Goal: Task Accomplishment & Management: Complete application form

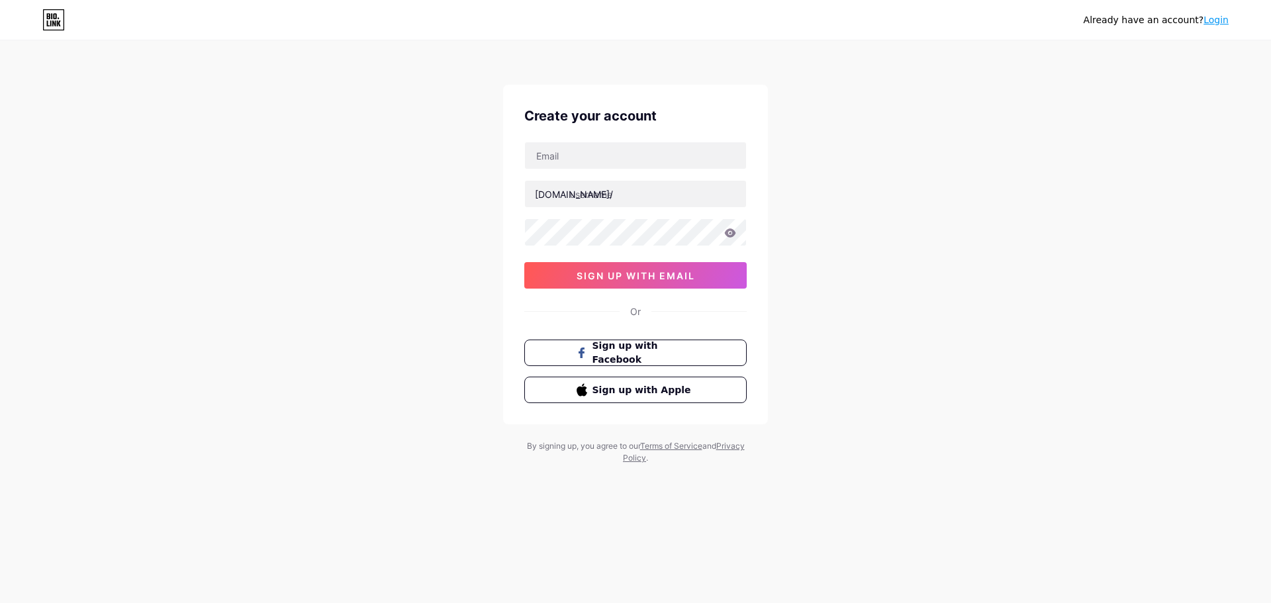
click at [601, 140] on div "Create your account [DOMAIN_NAME]/ sign up with email Or Sign up with Facebook …" at bounding box center [635, 255] width 265 height 340
click at [602, 148] on input "text" at bounding box center [635, 155] width 221 height 26
type input "[EMAIL_ADDRESS][DOMAIN_NAME]"
click at [622, 196] on input "text" at bounding box center [635, 194] width 221 height 26
type input "axe69"
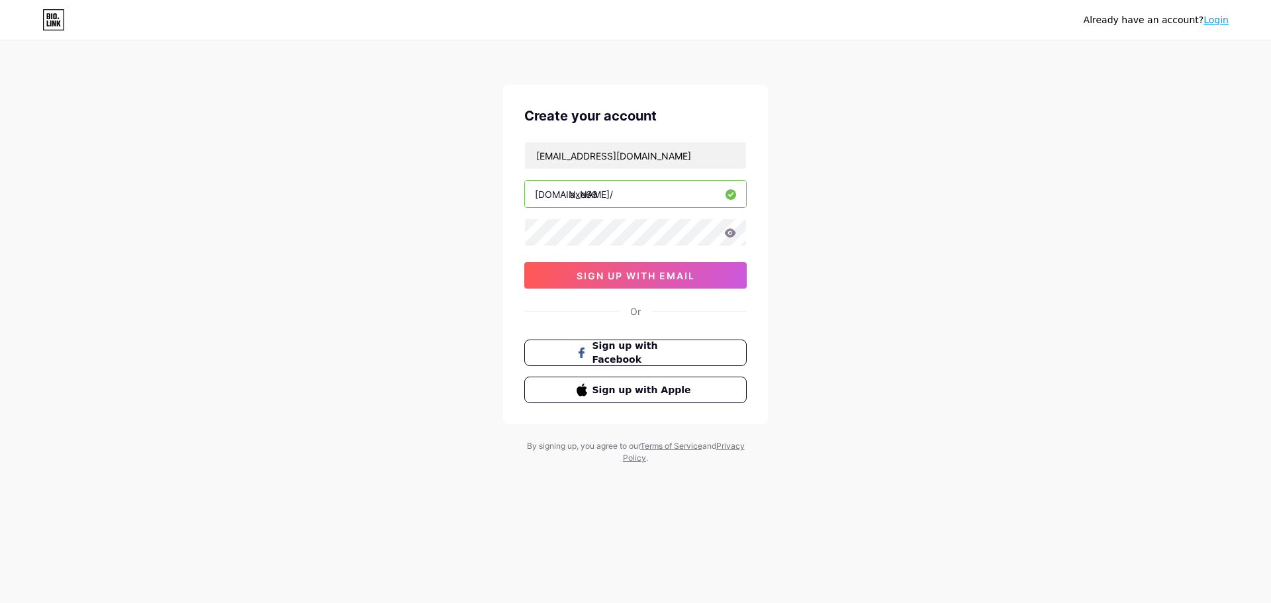
click at [727, 230] on icon at bounding box center [730, 232] width 11 height 9
click at [729, 234] on icon at bounding box center [730, 232] width 12 height 9
click at [812, 229] on div "Already have an account? Login Create your account [EMAIL_ADDRESS][DOMAIN_NAME]…" at bounding box center [635, 253] width 1271 height 506
click at [716, 273] on button "sign up with email" at bounding box center [635, 275] width 222 height 26
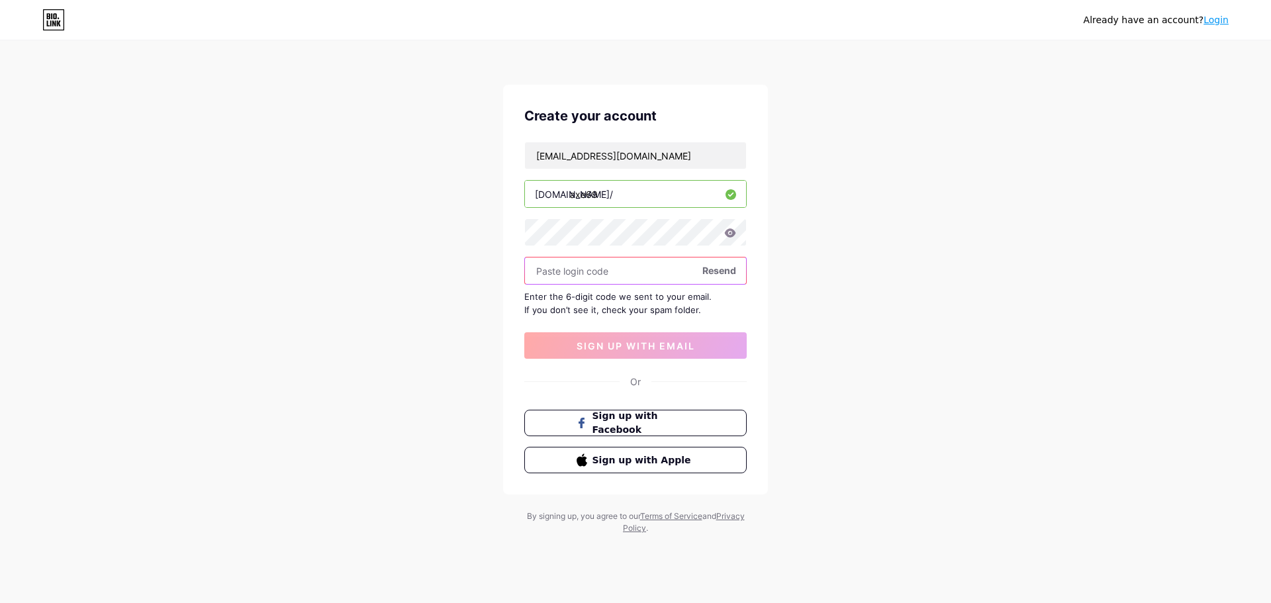
click at [637, 283] on input "text" at bounding box center [635, 271] width 221 height 26
click at [634, 277] on input "text" at bounding box center [635, 271] width 221 height 26
paste input "amalbaik69#"
type input "amalbaik69#"
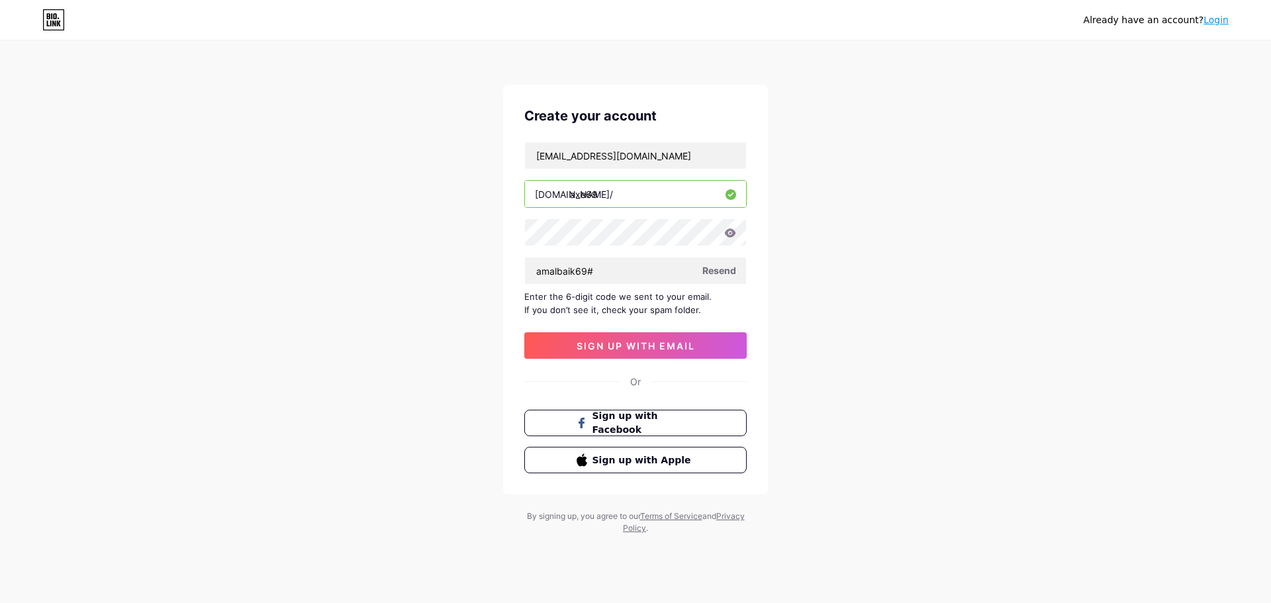
click at [869, 257] on div "Already have an account? Login Create your account [EMAIL_ADDRESS][DOMAIN_NAME]…" at bounding box center [635, 288] width 1271 height 577
click at [611, 267] on input "amalbaik69#" at bounding box center [635, 271] width 221 height 26
click at [802, 271] on div "Already have an account? Login Create your account [EMAIL_ADDRESS][DOMAIN_NAME]…" at bounding box center [635, 288] width 1271 height 577
click at [878, 213] on div "Already have an account? Login Create your account [EMAIL_ADDRESS][DOMAIN_NAME]…" at bounding box center [635, 288] width 1271 height 577
click at [724, 267] on span "Resend" at bounding box center [719, 270] width 34 height 14
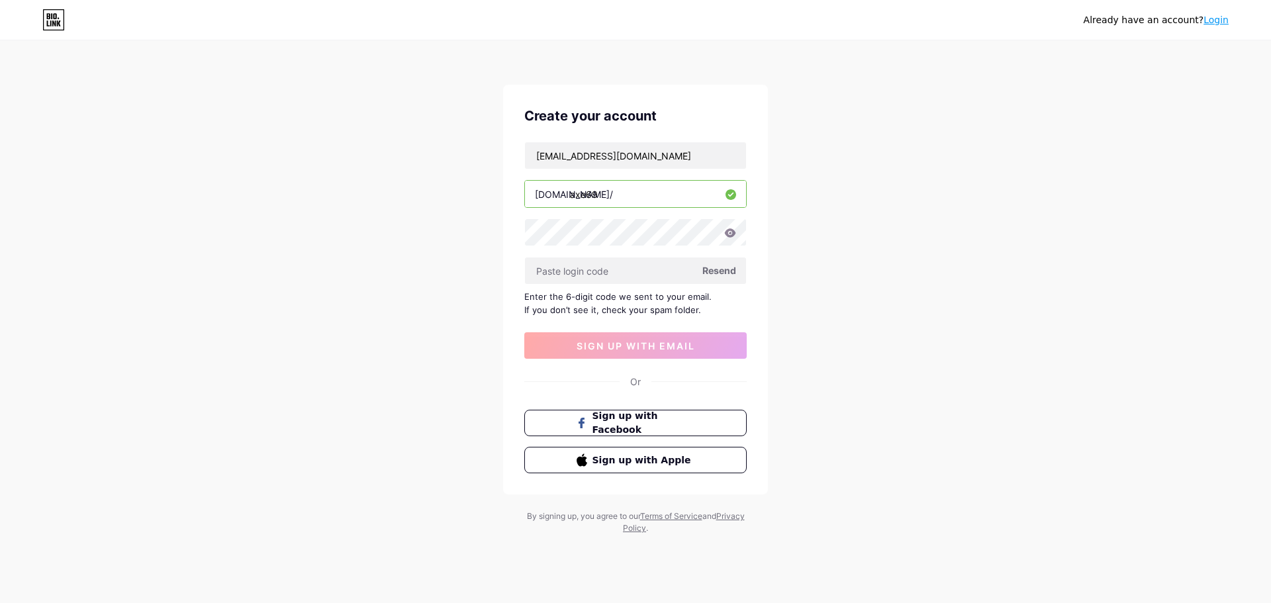
drag, startPoint x: 834, startPoint y: 285, endPoint x: 1058, endPoint y: 11, distance: 354.3
click at [835, 285] on div "Already have an account? Login Create your account [EMAIL_ADDRESS][DOMAIN_NAME]…" at bounding box center [635, 288] width 1271 height 577
click at [604, 271] on input "text" at bounding box center [635, 271] width 221 height 26
paste input "216964"
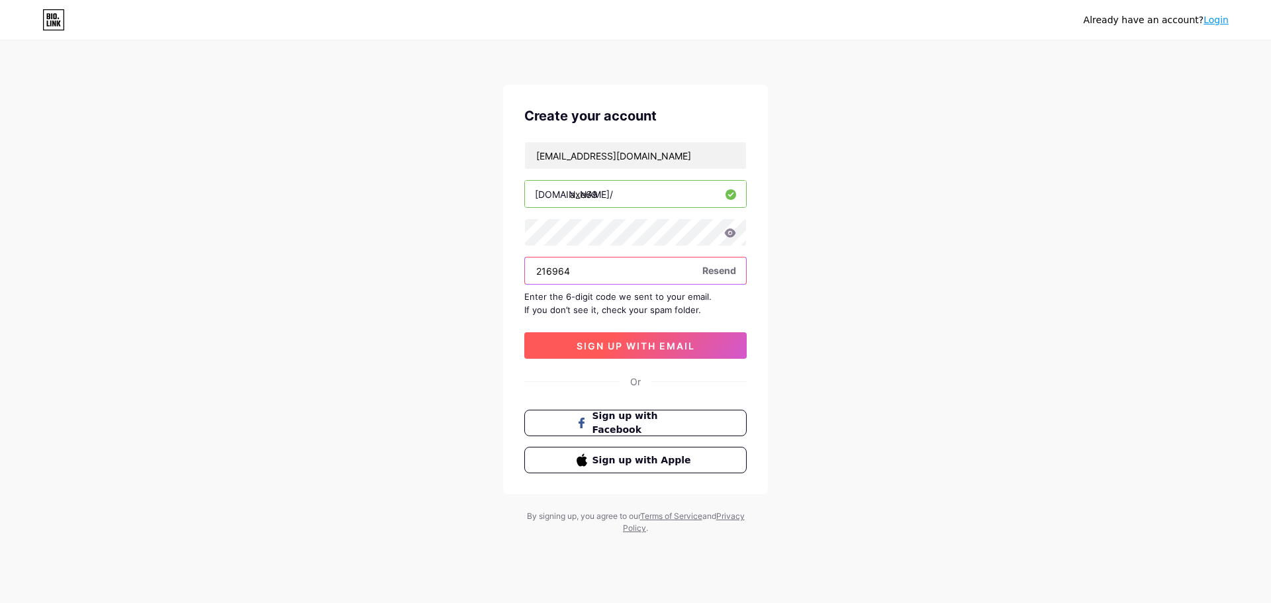
type input "216964"
click at [698, 346] on button "sign up with email" at bounding box center [635, 345] width 222 height 26
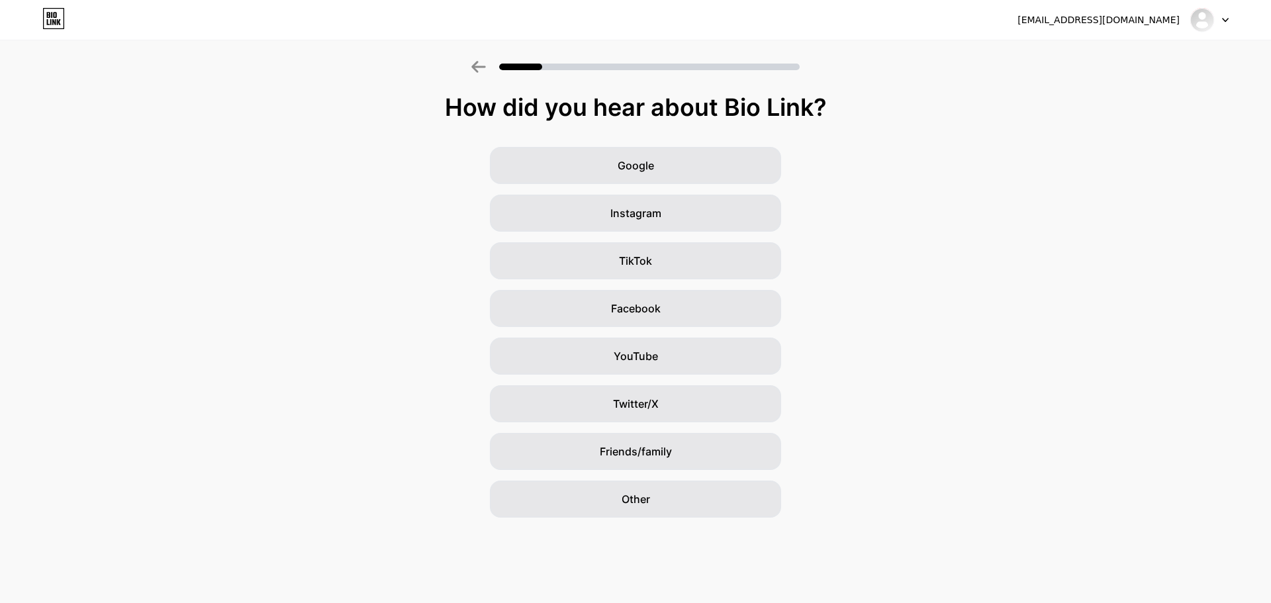
click at [491, 107] on div "How did you hear about Bio Link?" at bounding box center [636, 107] width 1258 height 26
drag, startPoint x: 491, startPoint y: 107, endPoint x: 757, endPoint y: 107, distance: 266.1
click at [757, 107] on div "How did you hear about Bio Link?" at bounding box center [636, 107] width 1258 height 26
click at [856, 277] on div "Google Instagram TikTok Facebook YouTube Twitter/X Friends/family Other" at bounding box center [635, 332] width 1271 height 371
click at [897, 230] on div "Google Instagram TikTok Facebook YouTube Twitter/X Friends/family Other" at bounding box center [635, 332] width 1271 height 371
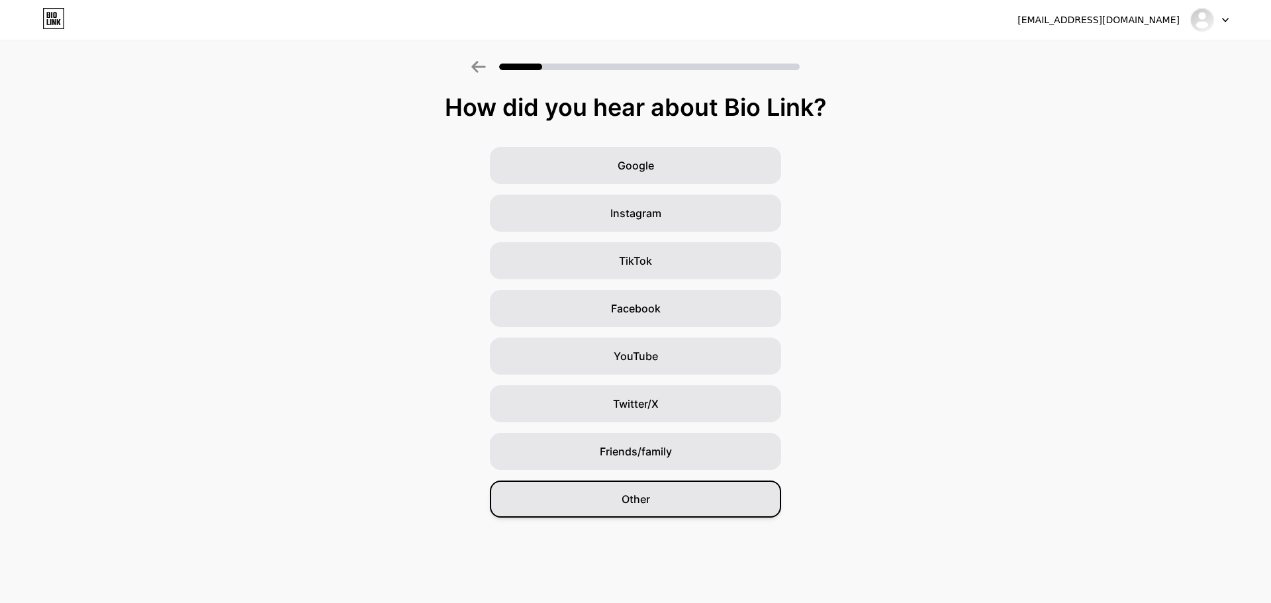
click at [692, 506] on div "Other" at bounding box center [635, 499] width 291 height 37
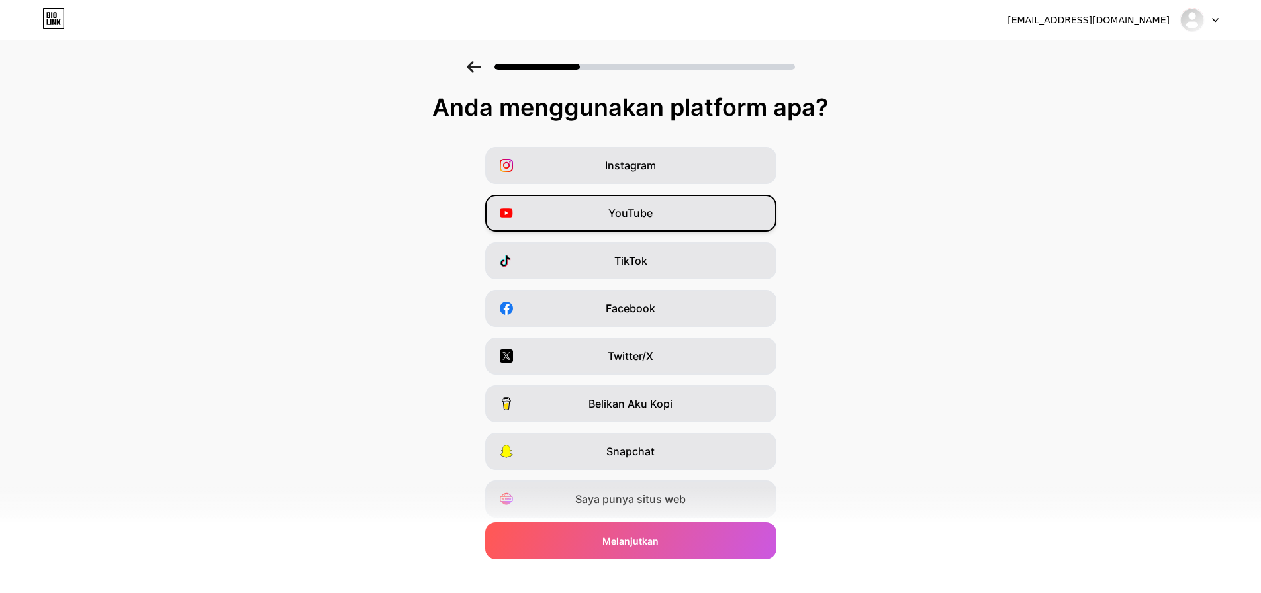
click at [640, 212] on font "YouTube" at bounding box center [630, 213] width 44 height 13
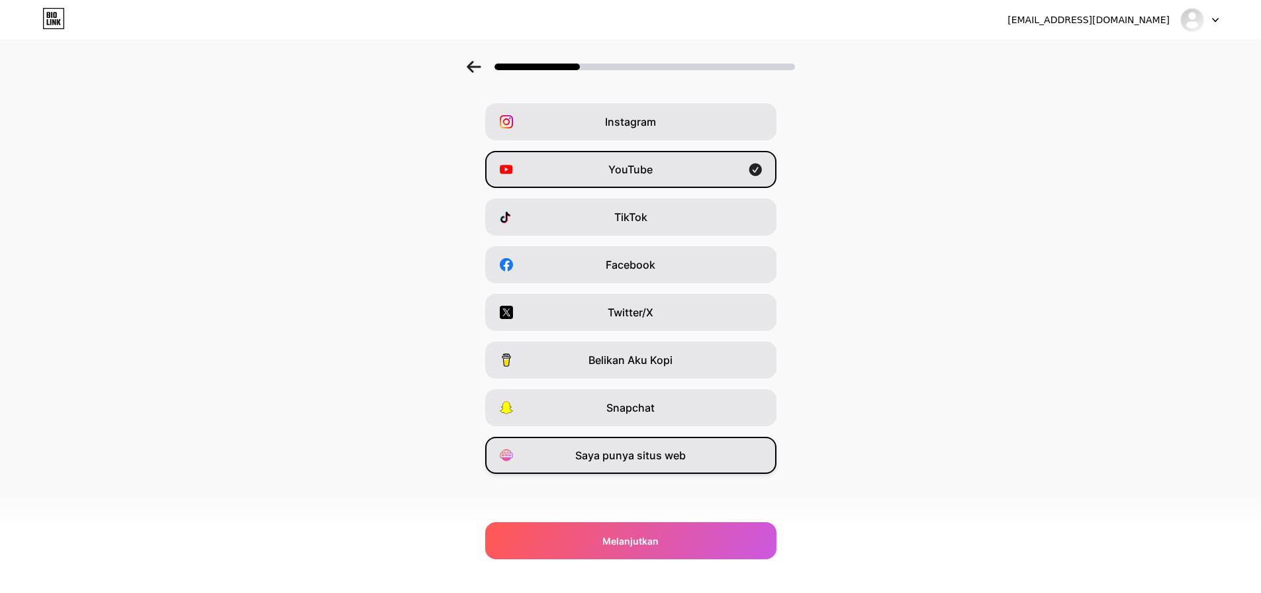
click at [728, 463] on div "Saya punya situs web" at bounding box center [630, 455] width 291 height 37
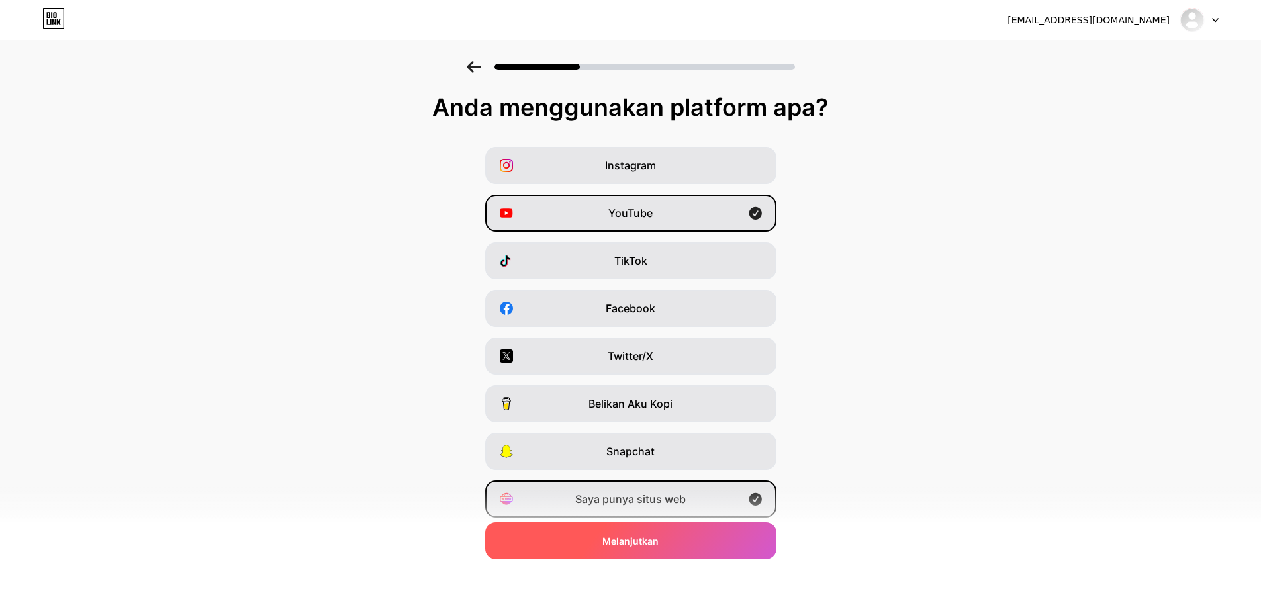
click at [729, 545] on div "Melanjutkan" at bounding box center [630, 540] width 291 height 37
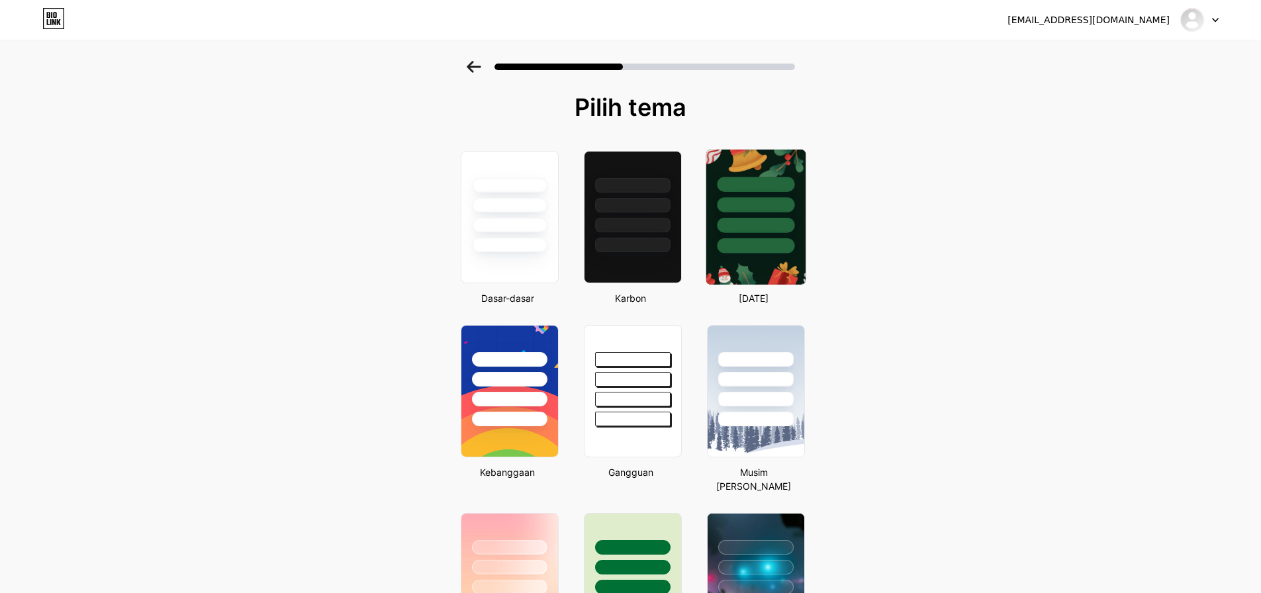
click at [769, 236] on div at bounding box center [755, 202] width 99 height 104
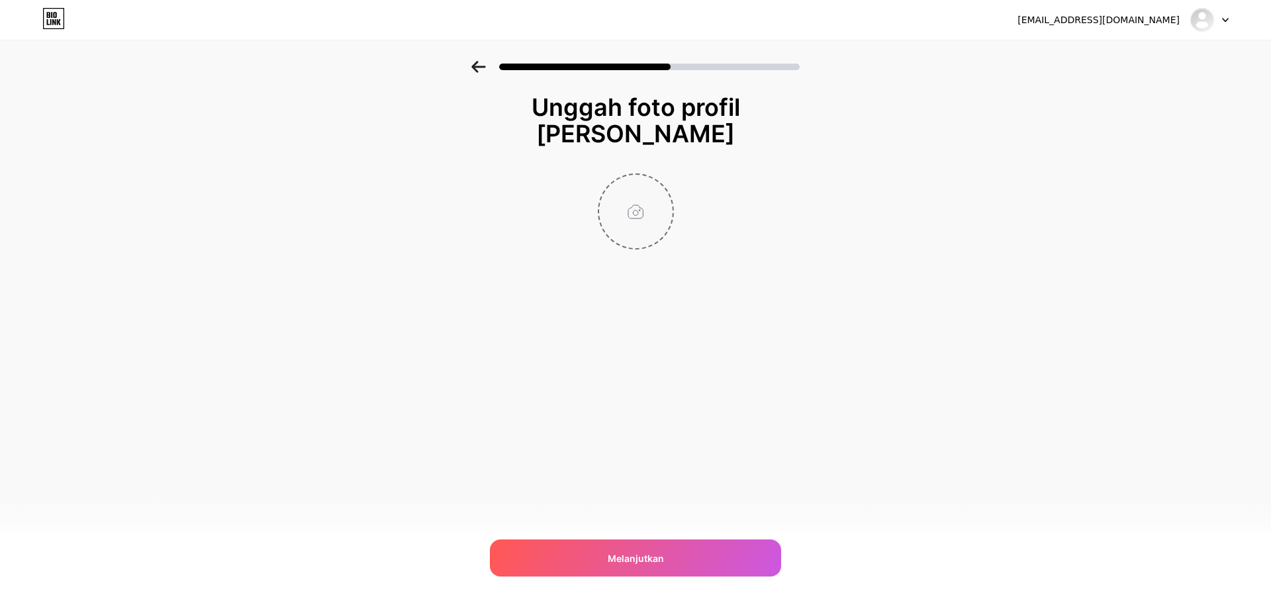
click at [628, 221] on input "file" at bounding box center [635, 211] width 73 height 73
type input "C:\fakepath\faviconaxe69.png"
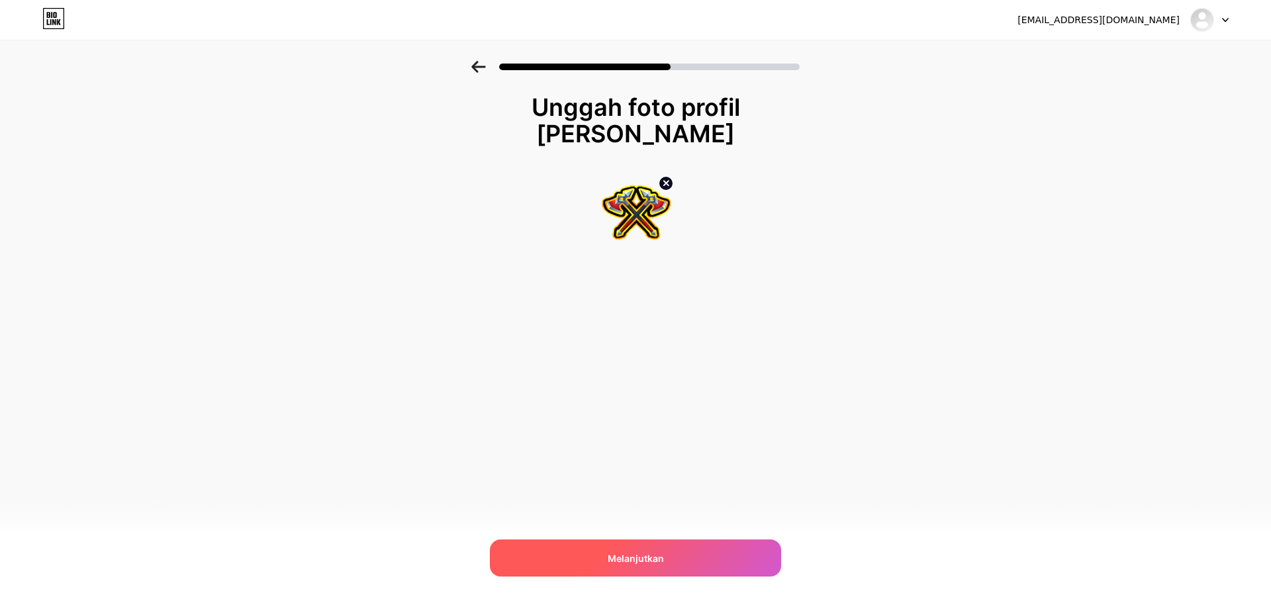
click at [693, 572] on div "Melanjutkan" at bounding box center [635, 558] width 291 height 37
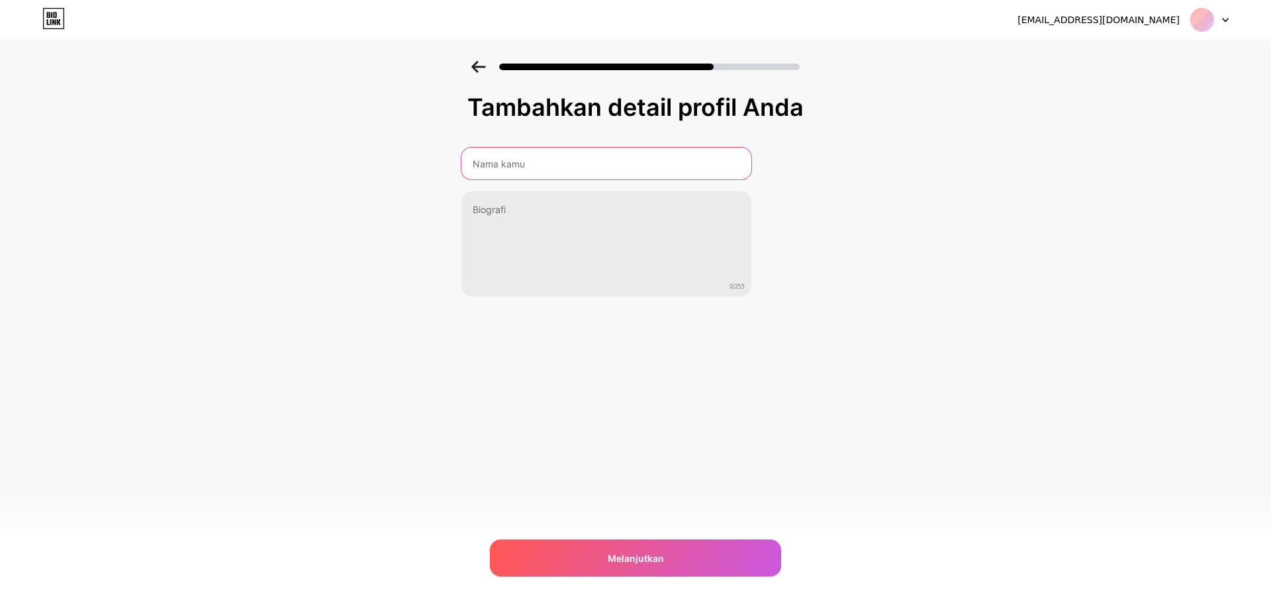
click at [583, 162] on input "text" at bounding box center [606, 164] width 290 height 32
type input "AXE69"
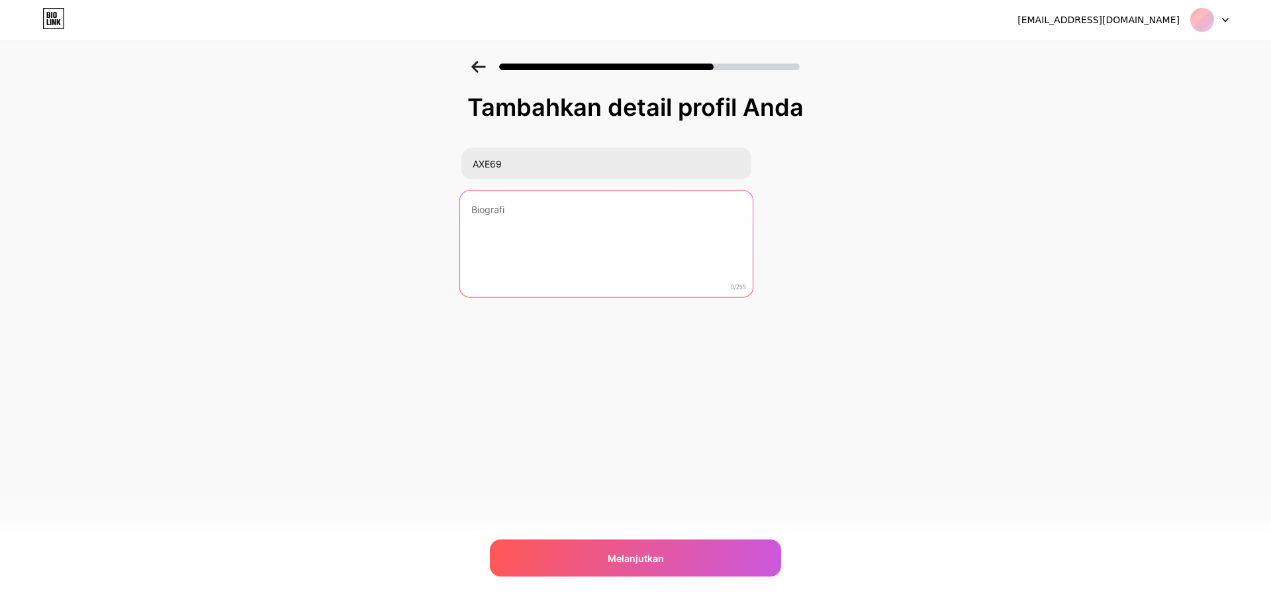
click at [524, 226] on textarea at bounding box center [606, 245] width 293 height 108
click at [631, 235] on textarea at bounding box center [606, 245] width 293 height 108
paste textarea "AXE69 adalah platform permainan online yang lahir dari semangat menghadirkan hi…"
type textarea "AXE69 adalah platform permainan online yang lahir dari semangat menghadirkan hi…"
paste textarea "AXE69 adalah platform slot online resmi untuk gamer Indonesia. Menyediakan game…"
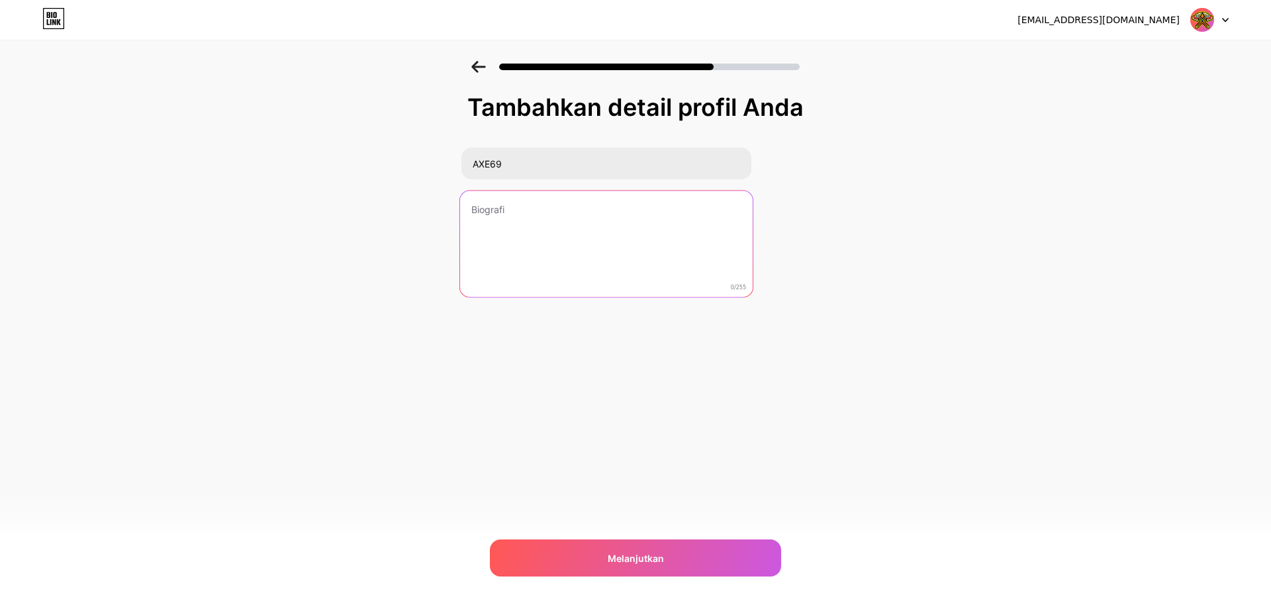
type textarea "AXE69 adalah platform slot online resmi untuk gamer Indonesia. Menyediakan game…"
paste textarea "AXE69 adalah platform slot online resmi untuk gamer Indonesia. Menyediakan game…"
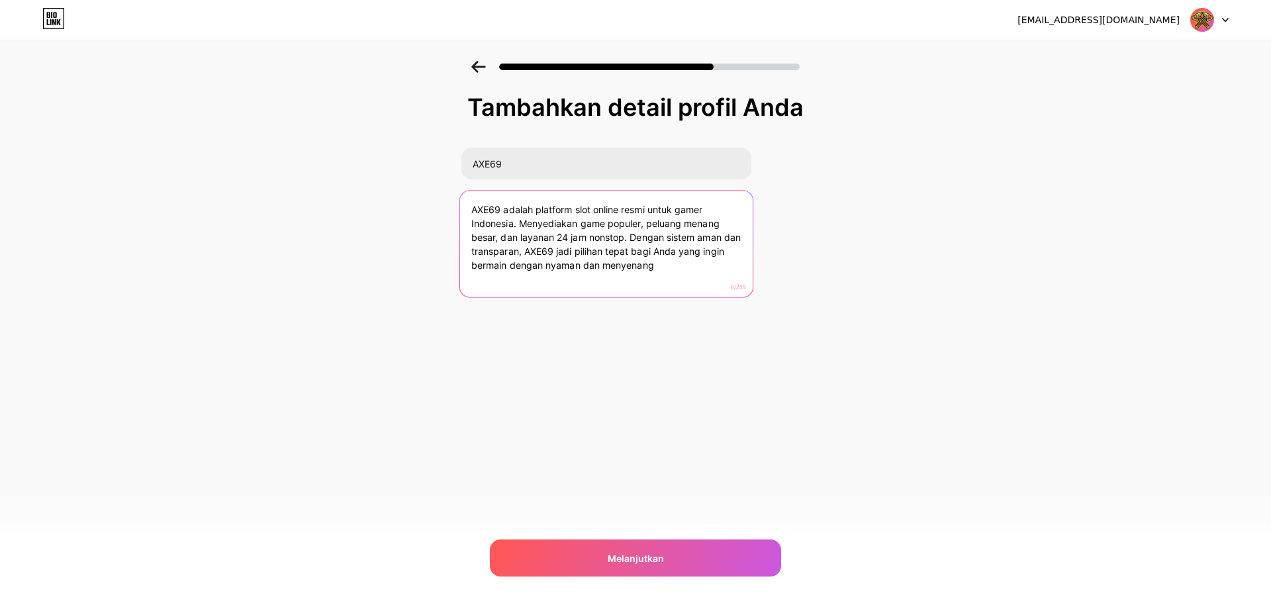
click at [664, 222] on textarea "AXE69 adalah platform slot online resmi untuk gamer Indonesia. Menyediakan game…" at bounding box center [606, 245] width 293 height 108
drag, startPoint x: 664, startPoint y: 222, endPoint x: 458, endPoint y: 242, distance: 206.8
click at [458, 242] on div "Tambahkan detail profil Anda AXE69 AXE69 adalah platform slot online resmi untu…" at bounding box center [635, 212] width 1271 height 303
type textarea "AXE69 adalah platform slot online resmi untuk gamer Indonesia. Menyediakan ratu…"
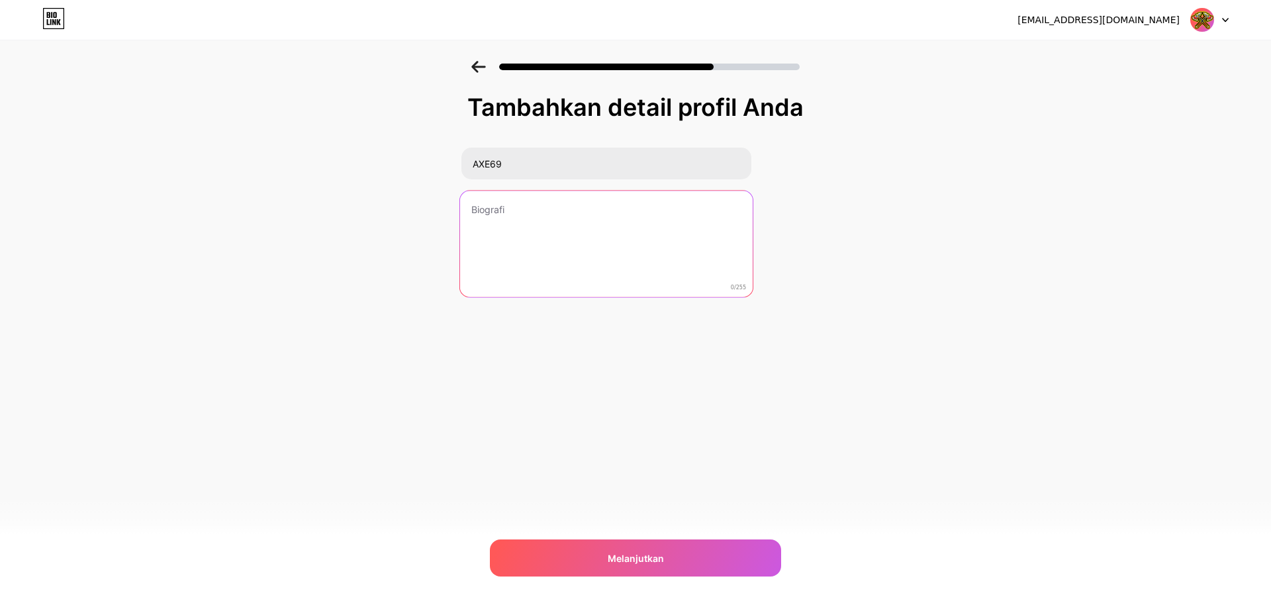
paste textarea "AXE69 adalah platform slot online resmi untuk gamer Indonesia. Menyediakan ratu…"
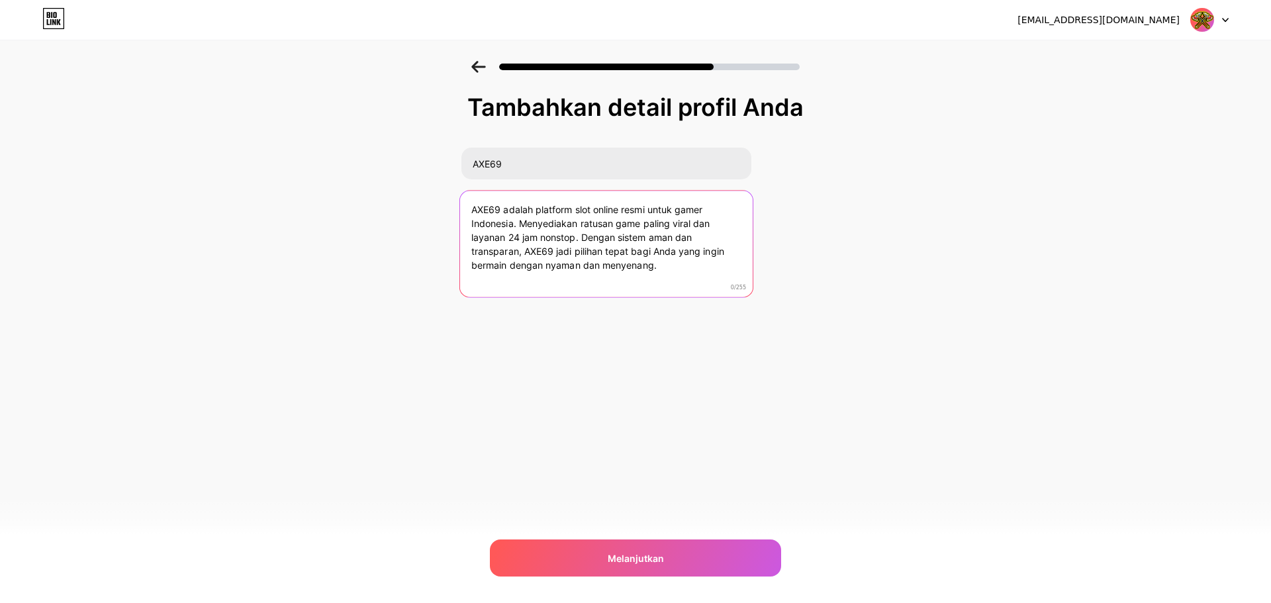
click at [522, 226] on textarea "AXE69 adalah platform slot online resmi untuk gamer Indonesia. Menyediakan ratu…" at bounding box center [606, 245] width 293 height 108
click at [693, 269] on textarea "AXE69 adalah platform slot online resmi untuk gamer Indonesia. Kami menyediakan…" at bounding box center [606, 245] width 293 height 108
click at [729, 223] on textarea "AXE69 adalah platform slot online resmi untuk gamer Indonesia. Kami menyediakan…" at bounding box center [606, 245] width 293 height 108
click at [600, 238] on textarea "AXE69 adalah platform slot online resmi untuk gamer Indonesia. Kami menyediakan…" at bounding box center [606, 245] width 293 height 108
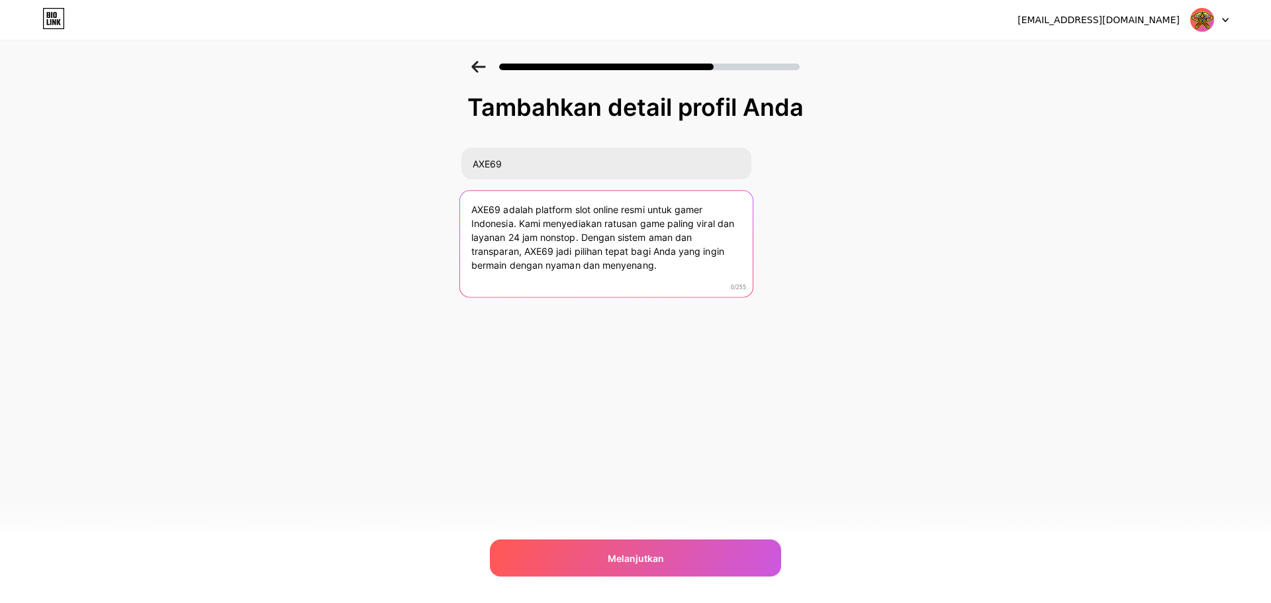
click at [600, 238] on textarea "AXE69 adalah platform slot online resmi untuk gamer Indonesia. Kami menyediakan…" at bounding box center [606, 245] width 293 height 108
click at [723, 222] on textarea "AXE69 adalah platform slot online resmi untuk gamer Indonesia. Kami menyediakan…" at bounding box center [606, 245] width 293 height 108
paste textarea "[PERSON_NAME]"
click at [476, 238] on textarea "AXE69 adalah platform slot online resmi untuk gamer Indonesia. Kami menyediakan…" at bounding box center [606, 245] width 293 height 108
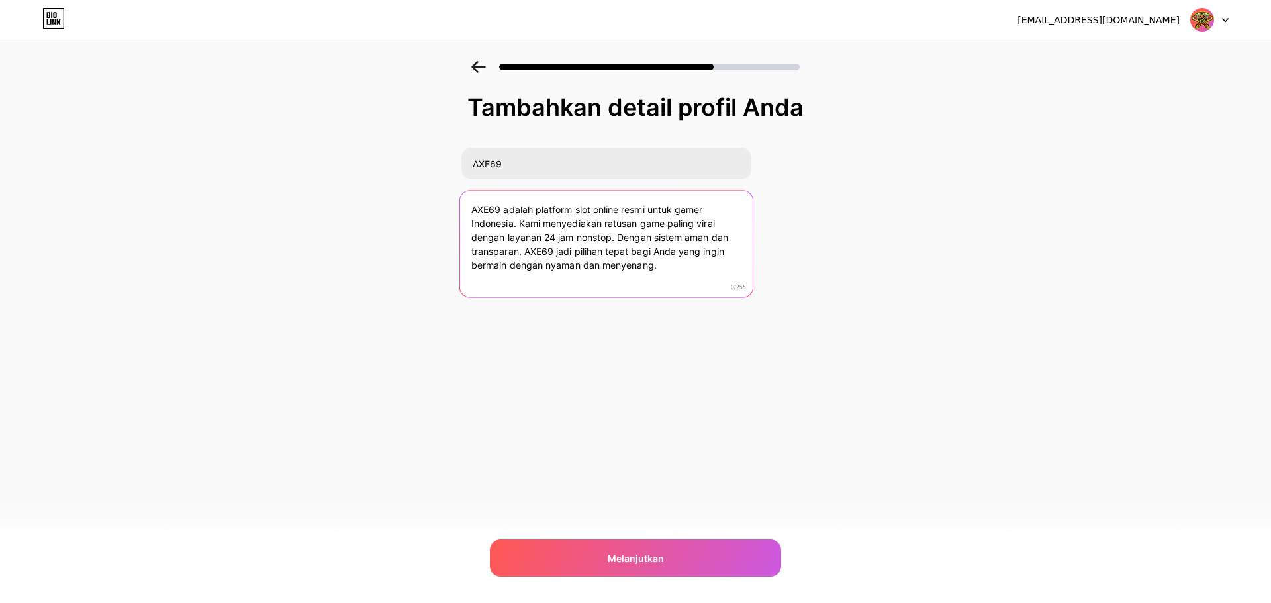
click at [630, 236] on textarea "AXE69 adalah platform slot online resmi untuk gamer Indonesia. Kami menyediakan…" at bounding box center [606, 245] width 293 height 108
drag, startPoint x: 630, startPoint y: 236, endPoint x: 660, endPoint y: 268, distance: 43.6
click at [660, 268] on textarea "AXE69 adalah platform slot online resmi untuk gamer Indonesia. Kami menyediakan…" at bounding box center [606, 245] width 293 height 108
paste textarea "AXE69 menghadirkan permainan yang fair dan terpercaya, sehingga Anda bisa menik…"
click at [612, 268] on textarea "AXE69 adalah platform slot online resmi untuk gamer Indonesia. Kami menyediakan…" at bounding box center [606, 245] width 293 height 108
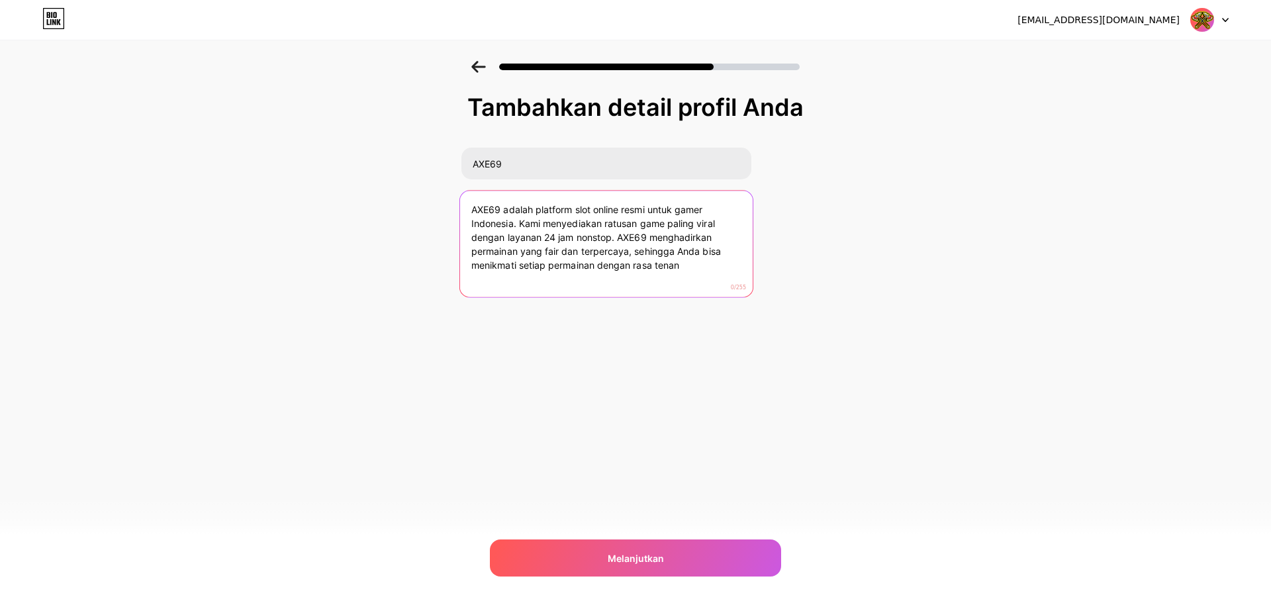
drag, startPoint x: 612, startPoint y: 268, endPoint x: 713, endPoint y: 261, distance: 101.5
click at [713, 261] on textarea "AXE69 adalah platform slot online resmi untuk gamer Indonesia. Kami menyediakan…" at bounding box center [606, 245] width 293 height 108
click at [648, 265] on textarea "AXE69 adalah platform slot online resmi untuk gamer Indonesia. Kami menyediakan…" at bounding box center [606, 245] width 293 height 108
drag, startPoint x: 648, startPoint y: 265, endPoint x: 682, endPoint y: 269, distance: 34.0
click at [682, 269] on textarea "AXE69 adalah platform slot online resmi untuk gamer Indonesia. Kami menyediakan…" at bounding box center [606, 245] width 293 height 108
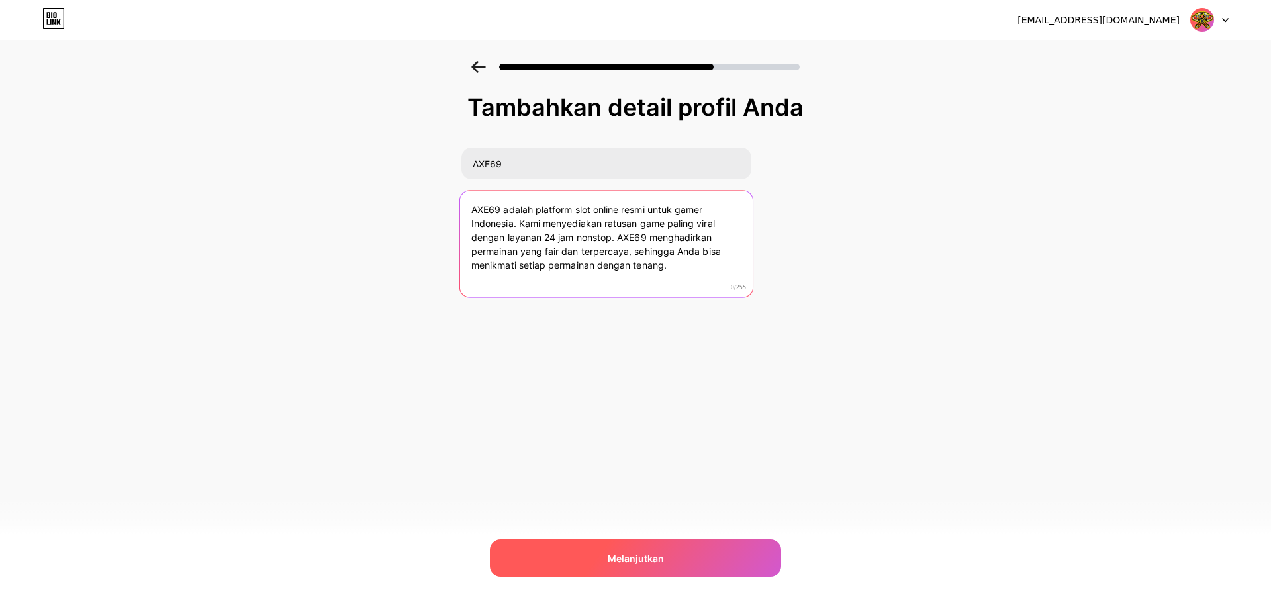
type textarea "AXE69 adalah platform slot online resmi untuk gamer Indonesia. Kami menyediakan…"
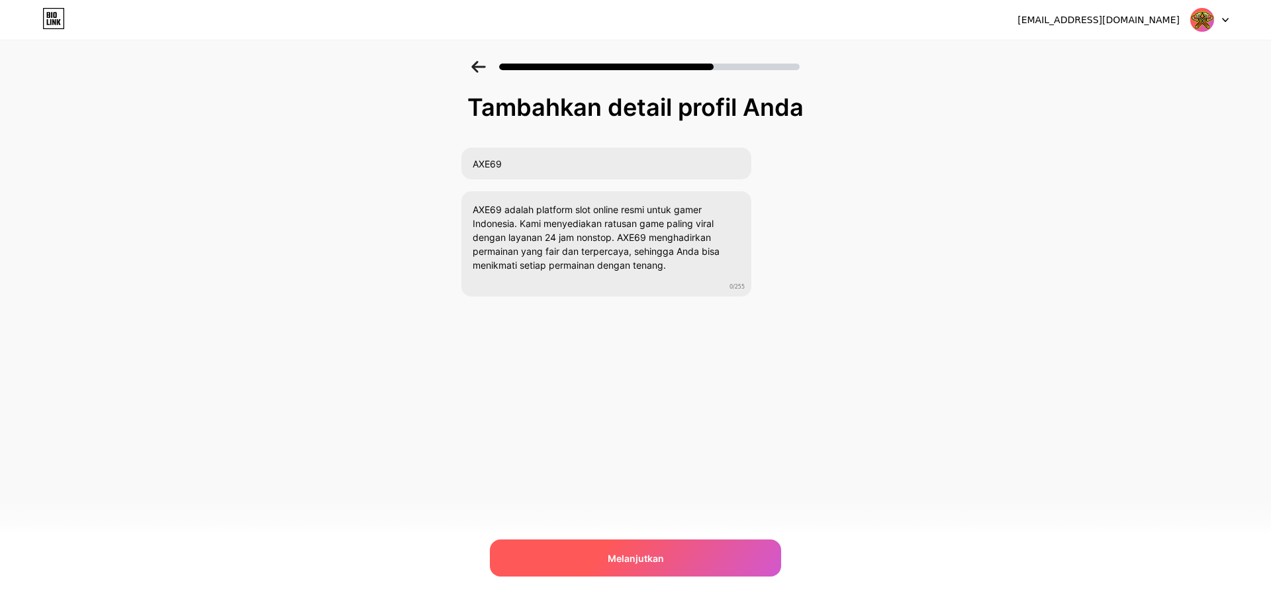
click at [729, 556] on div "Melanjutkan" at bounding box center [635, 558] width 291 height 37
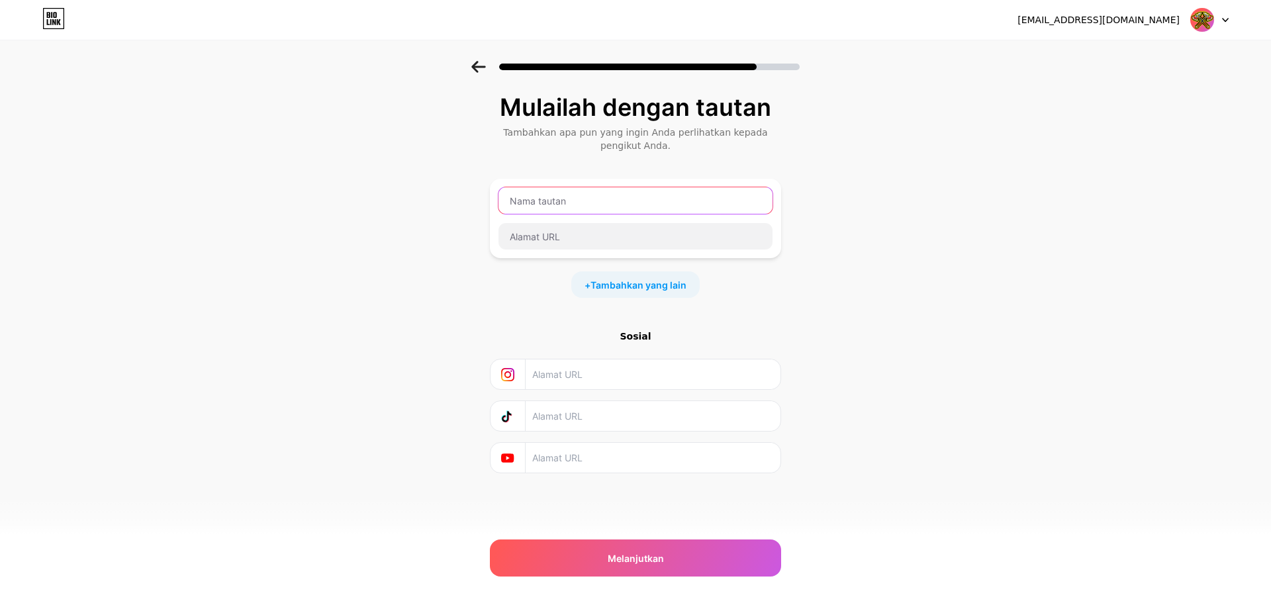
click at [656, 196] on input "text" at bounding box center [635, 200] width 274 height 26
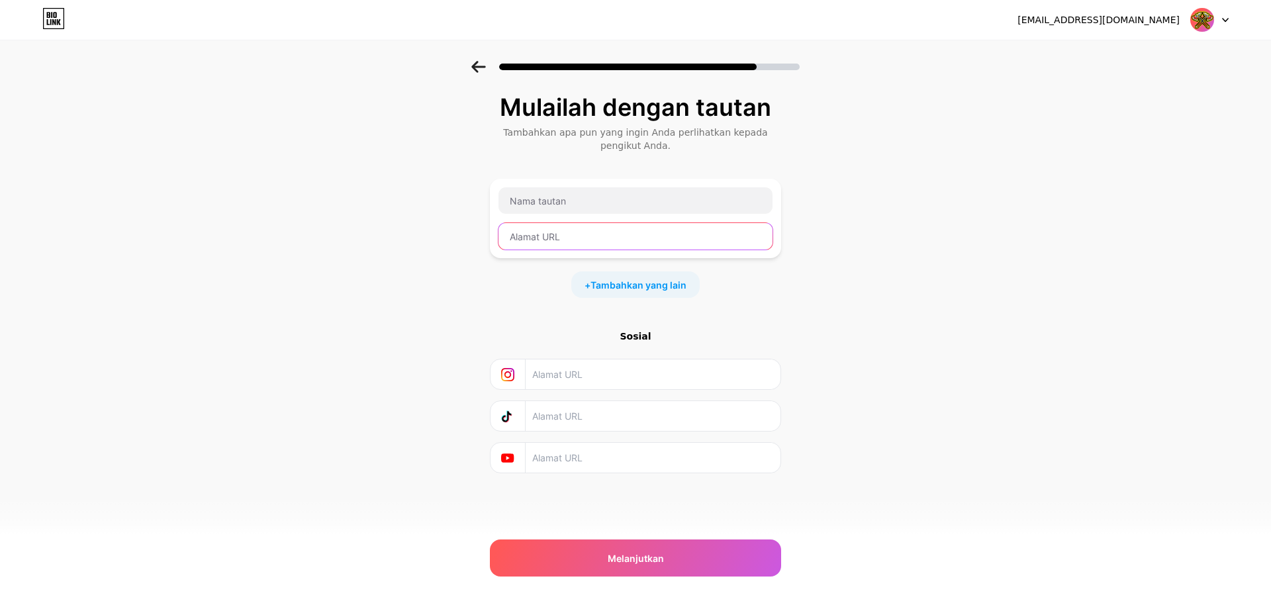
click at [575, 235] on input "text" at bounding box center [635, 236] width 274 height 26
click at [646, 218] on div at bounding box center [635, 219] width 275 height 64
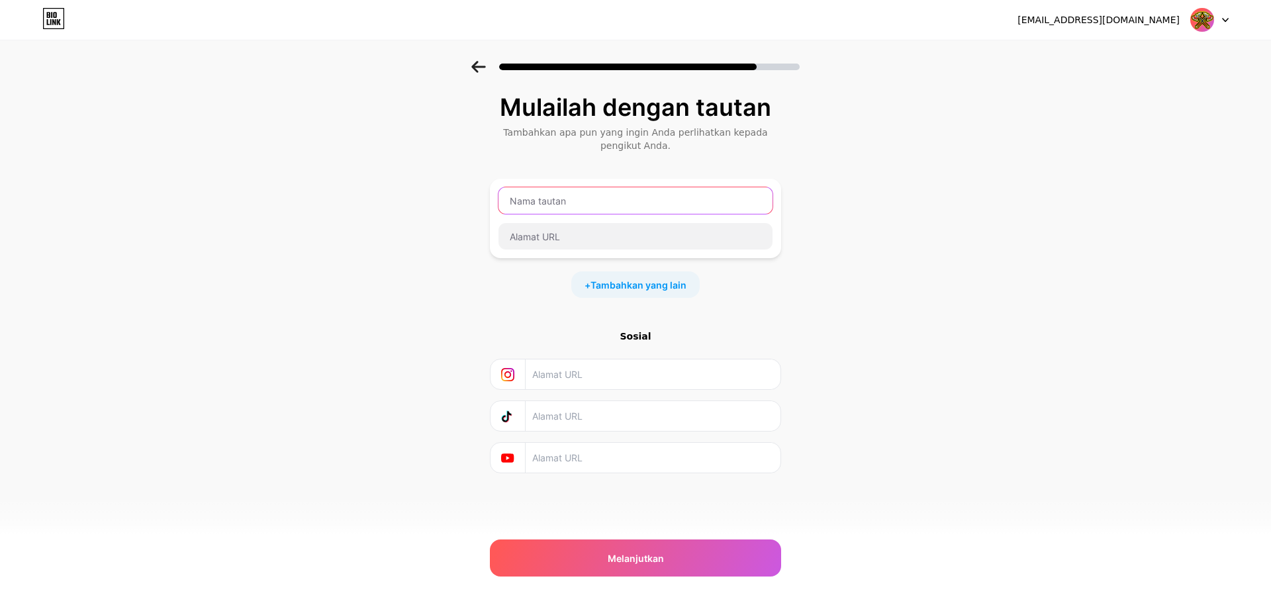
click at [650, 207] on input "text" at bounding box center [635, 200] width 274 height 26
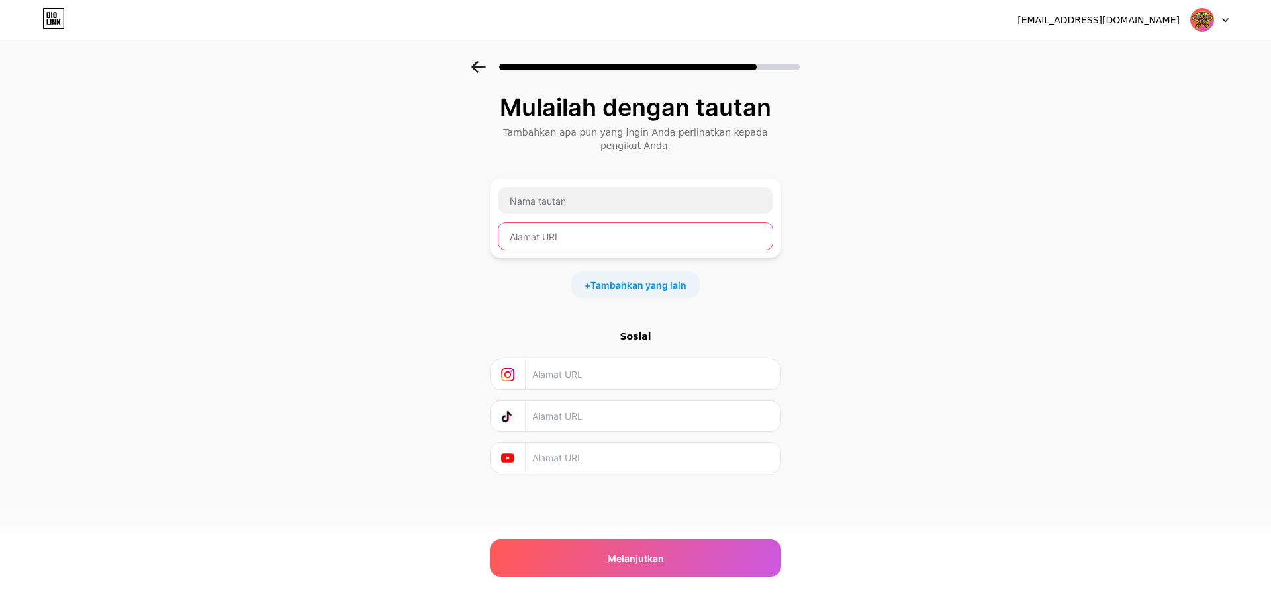
click at [580, 237] on input "text" at bounding box center [635, 236] width 274 height 26
click at [552, 214] on div at bounding box center [635, 219] width 275 height 64
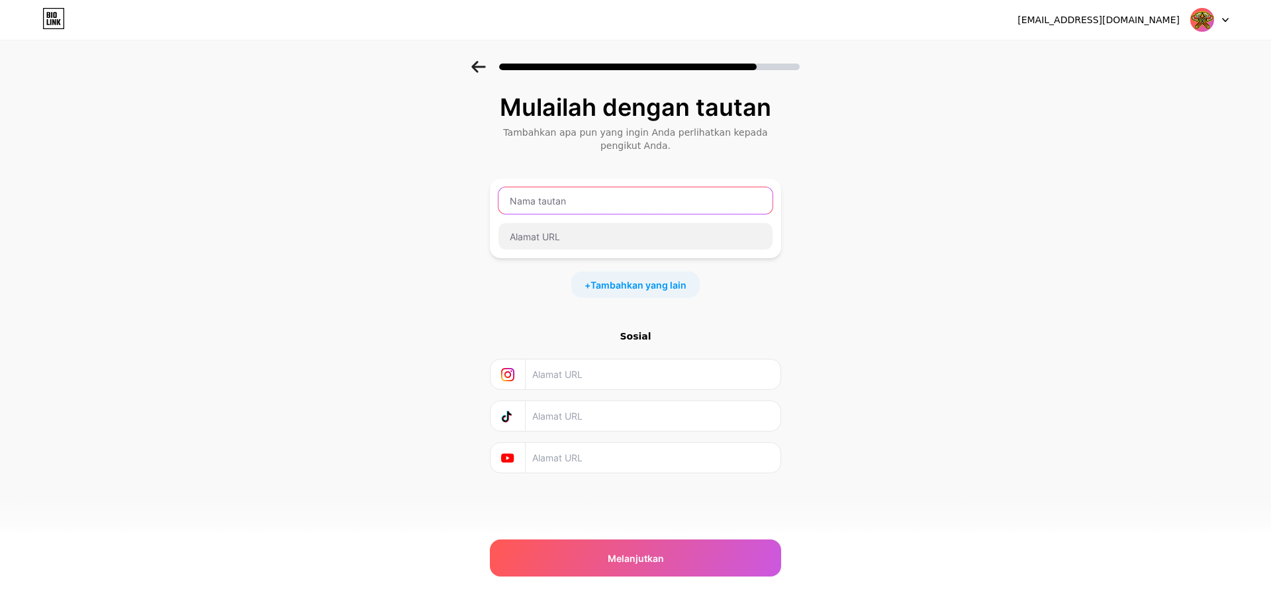
click at [567, 203] on input "text" at bounding box center [635, 200] width 274 height 26
type input "AXE69"
paste input "AXE69"
type input "AXE69"
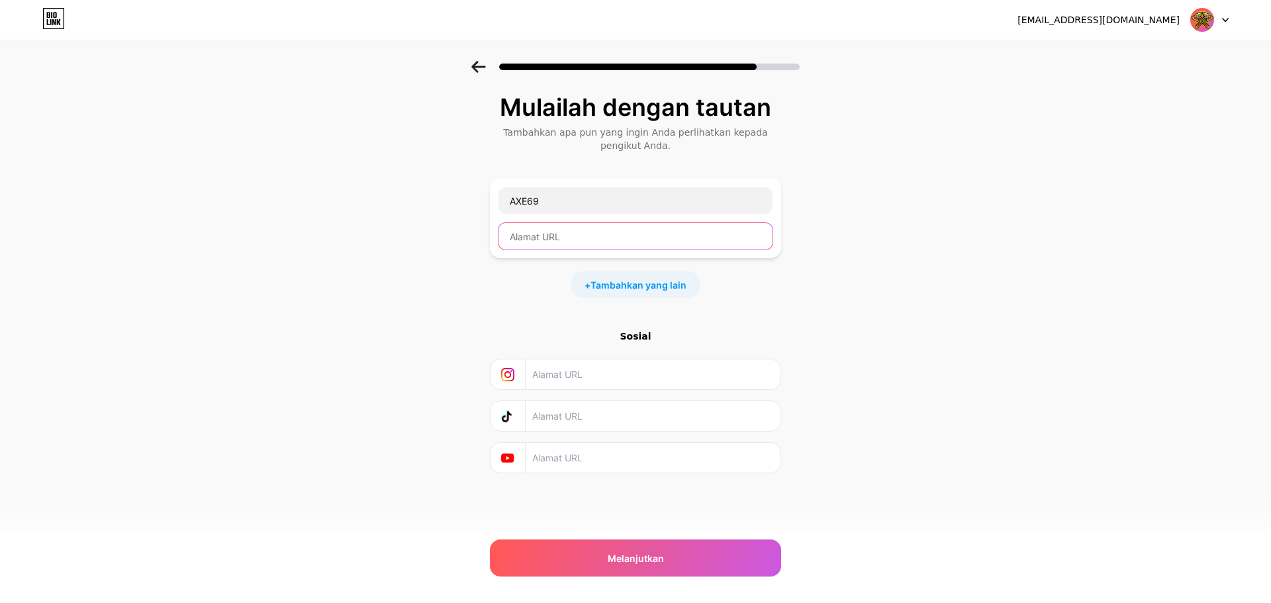
click at [592, 231] on input "text" at bounding box center [635, 236] width 274 height 26
type input "axe69"
click at [683, 289] on font "Tambahkan yang lain" at bounding box center [638, 284] width 96 height 11
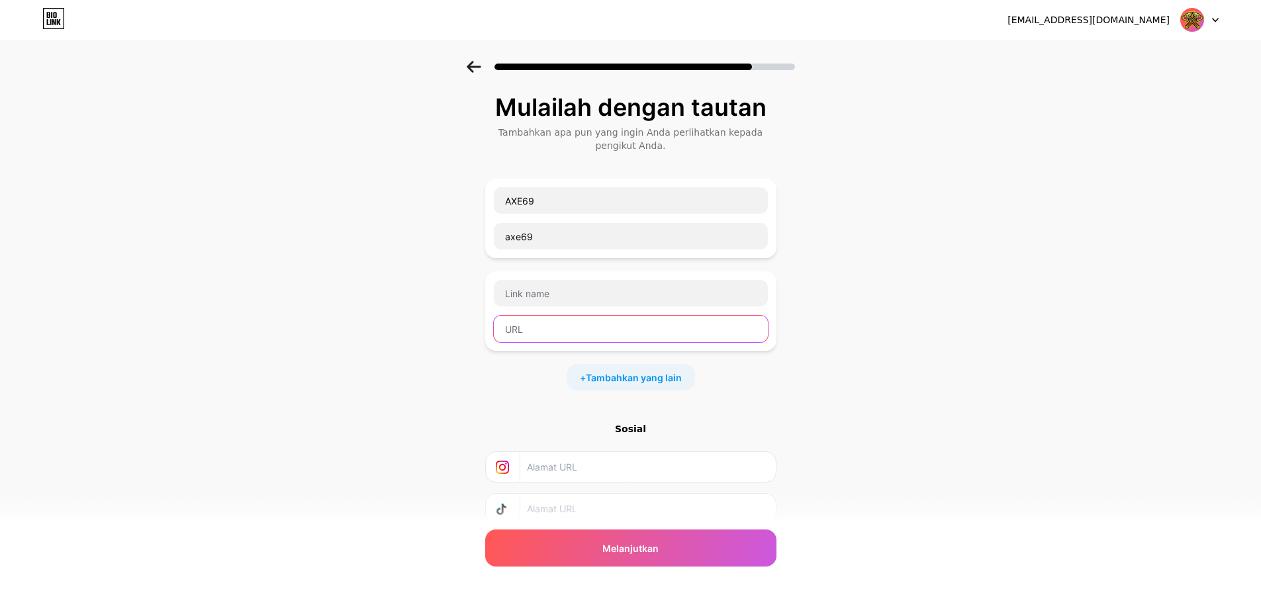
click at [567, 323] on input "text" at bounding box center [631, 329] width 274 height 26
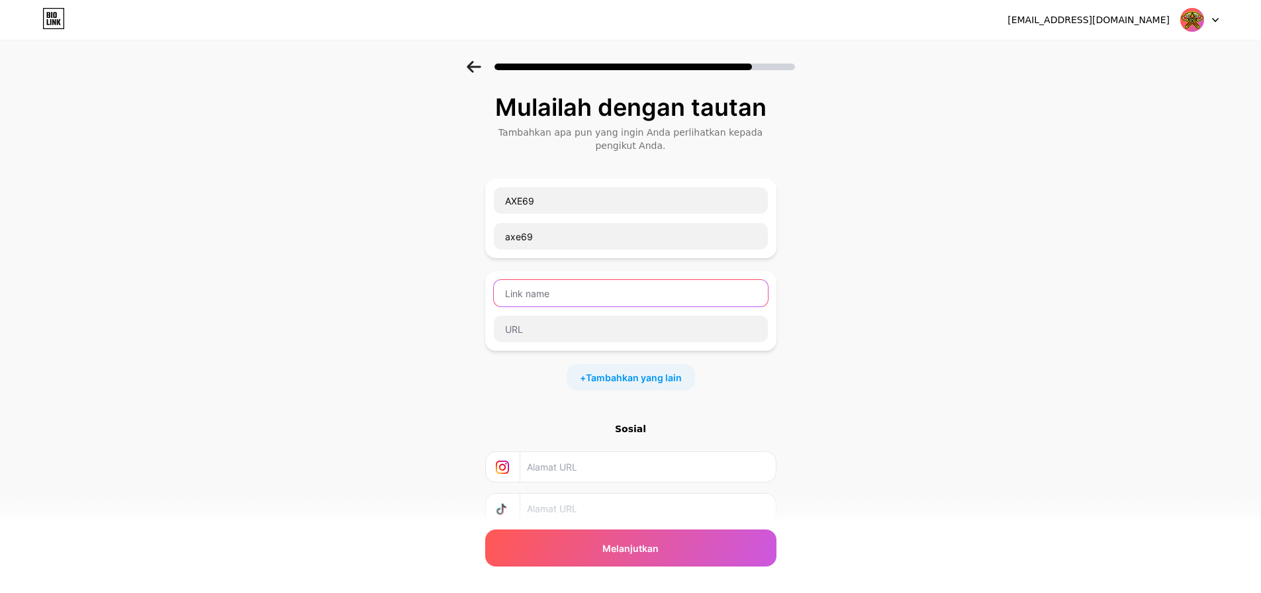
click at [565, 304] on input "text" at bounding box center [631, 293] width 274 height 26
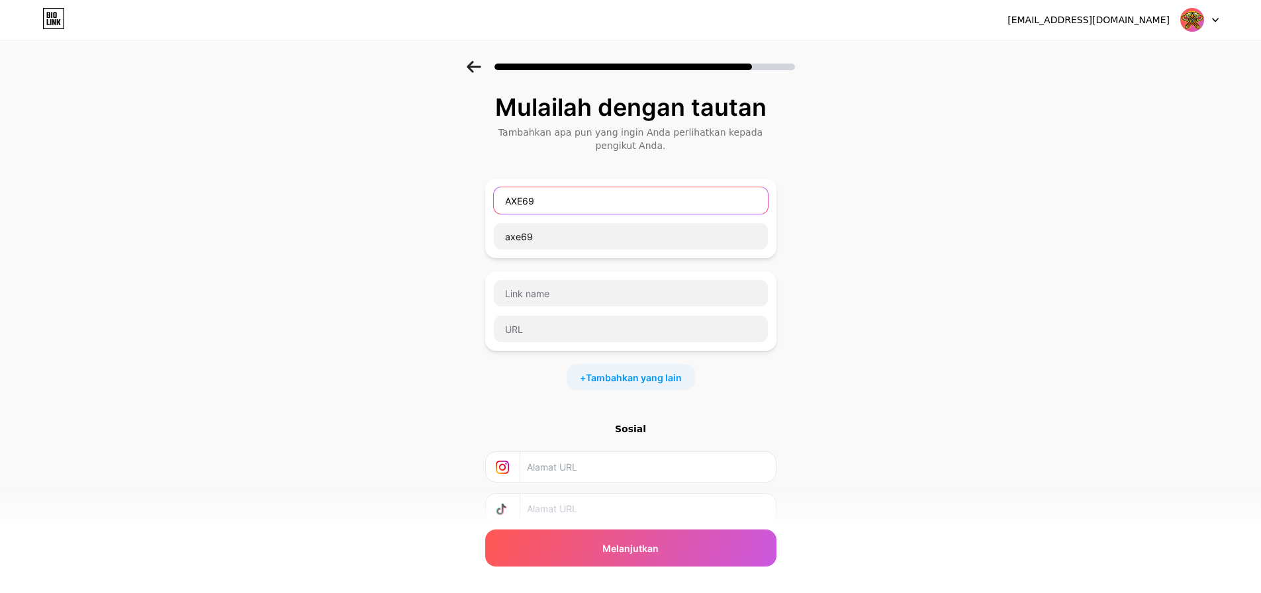
click at [565, 200] on input "AXE69" at bounding box center [631, 200] width 274 height 26
type input "AXE69"
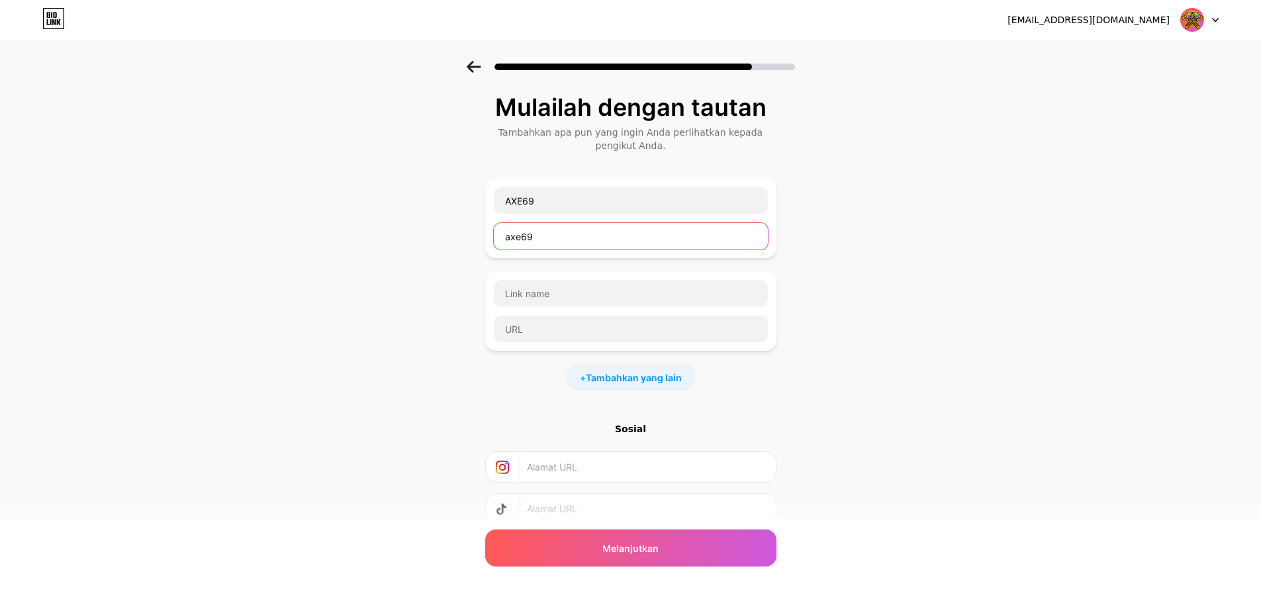
click at [543, 236] on input "axe69" at bounding box center [631, 236] width 274 height 26
click at [931, 249] on div "Mulailah dengan tautan Tambahkan apa pun yang ingin Anda perlihatkan kepada pen…" at bounding box center [630, 346] width 1261 height 571
click at [593, 240] on input "text" at bounding box center [631, 236] width 274 height 26
paste input "axe69"
type input "axe69"
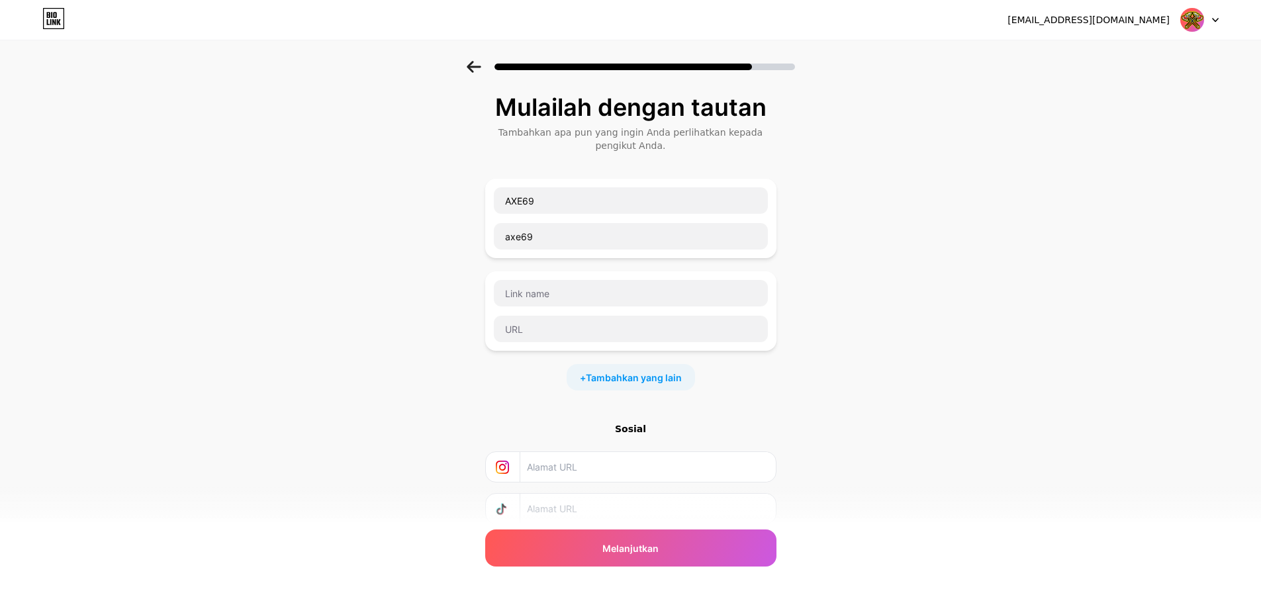
click at [934, 321] on div "Mulailah dengan tautan Tambahkan apa pun yang ingin Anda perlihatkan kepada pen…" at bounding box center [630, 346] width 1261 height 571
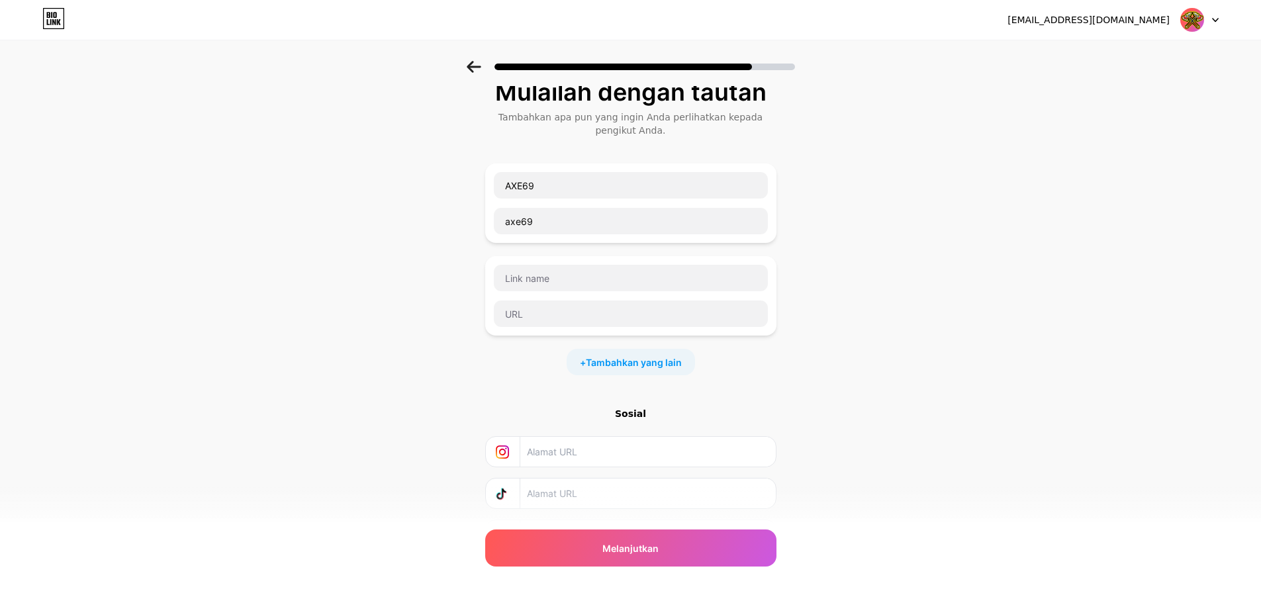
scroll to position [92, 0]
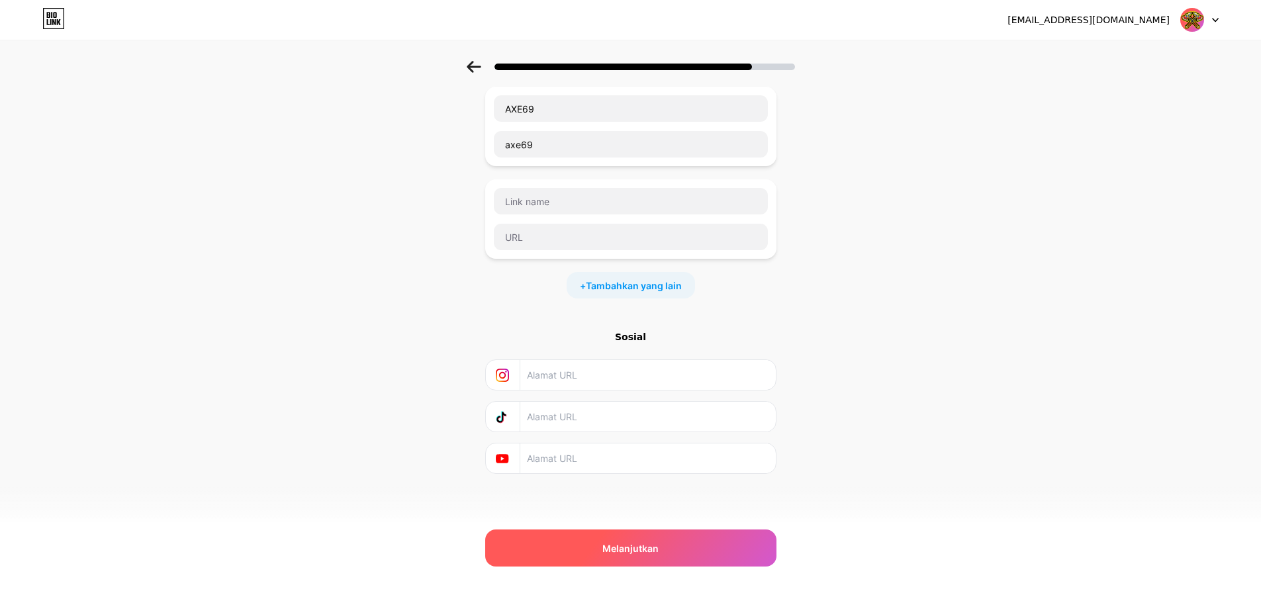
click at [674, 559] on div "Melanjutkan" at bounding box center [630, 548] width 291 height 37
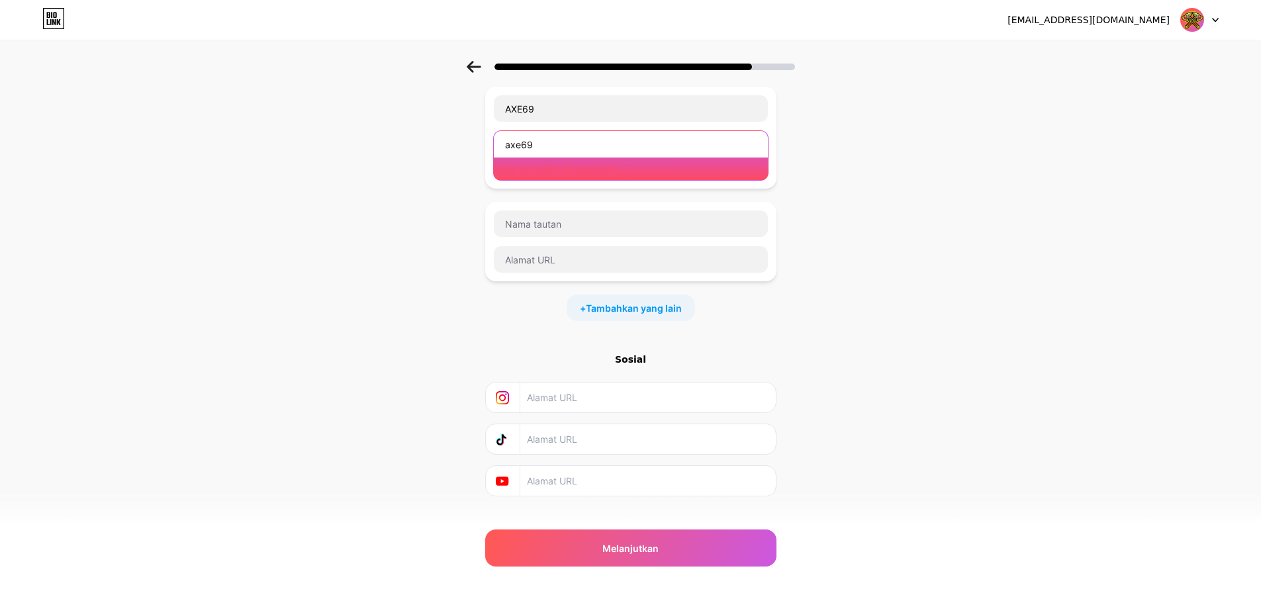
click at [557, 150] on input "axe69" at bounding box center [631, 144] width 274 height 26
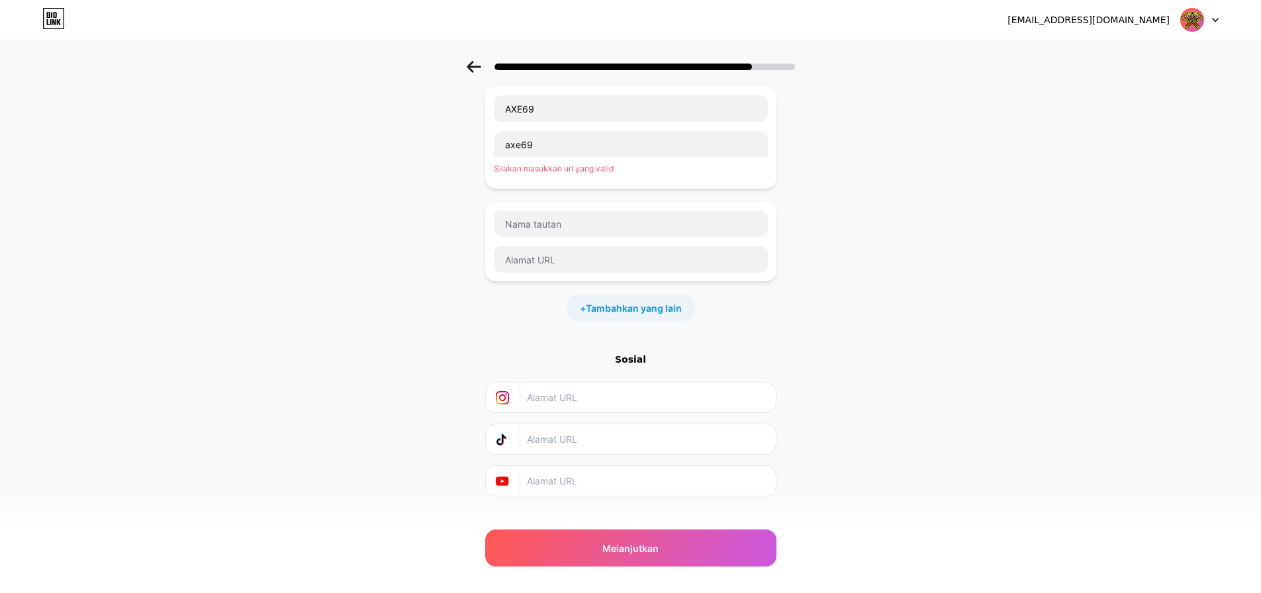
click at [822, 158] on div "Mulailah dengan tautan Tambahkan apa pun yang ingin Anda perlihatkan kepada pen…" at bounding box center [630, 266] width 1261 height 594
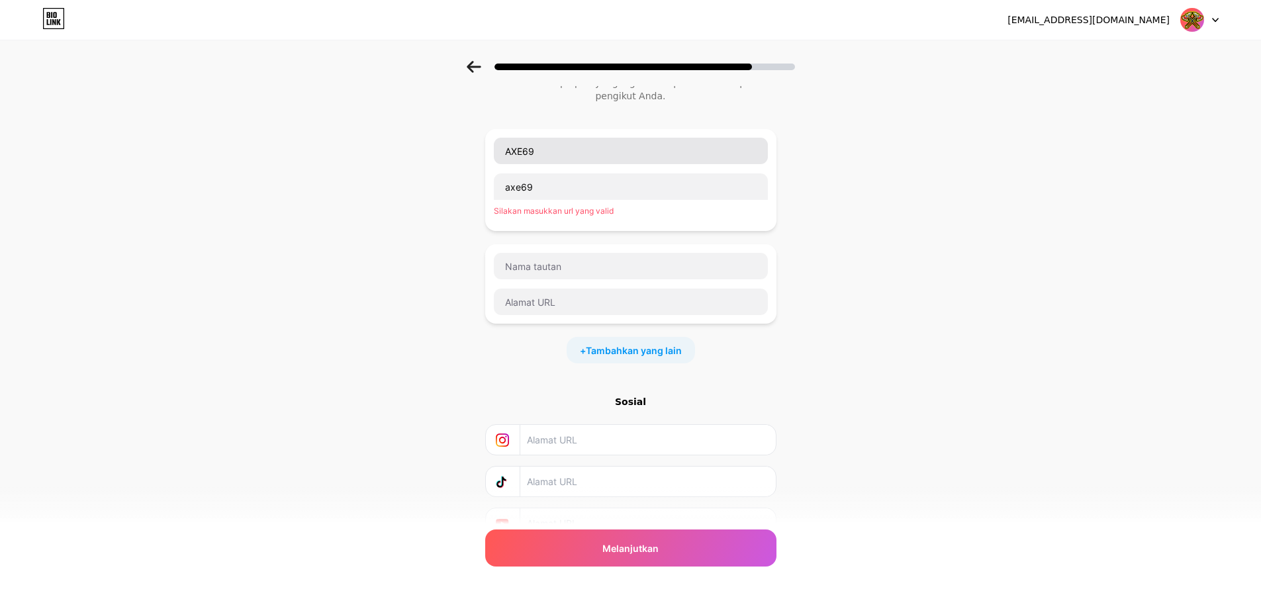
scroll to position [26, 0]
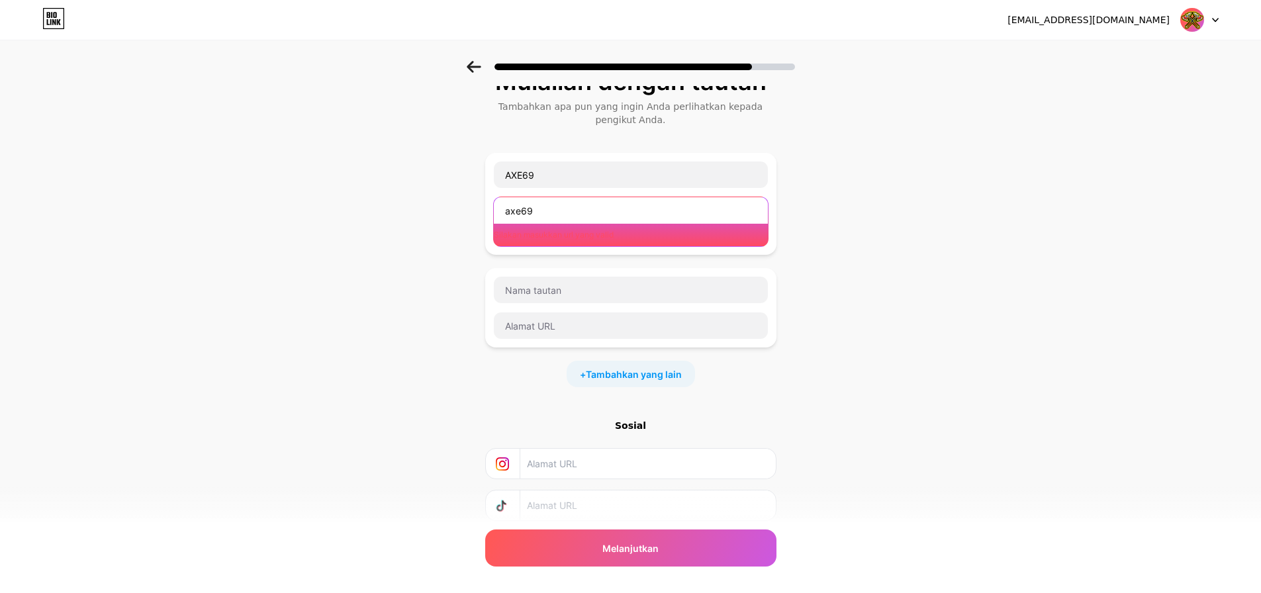
click at [555, 212] on input "axe69" at bounding box center [631, 210] width 274 height 26
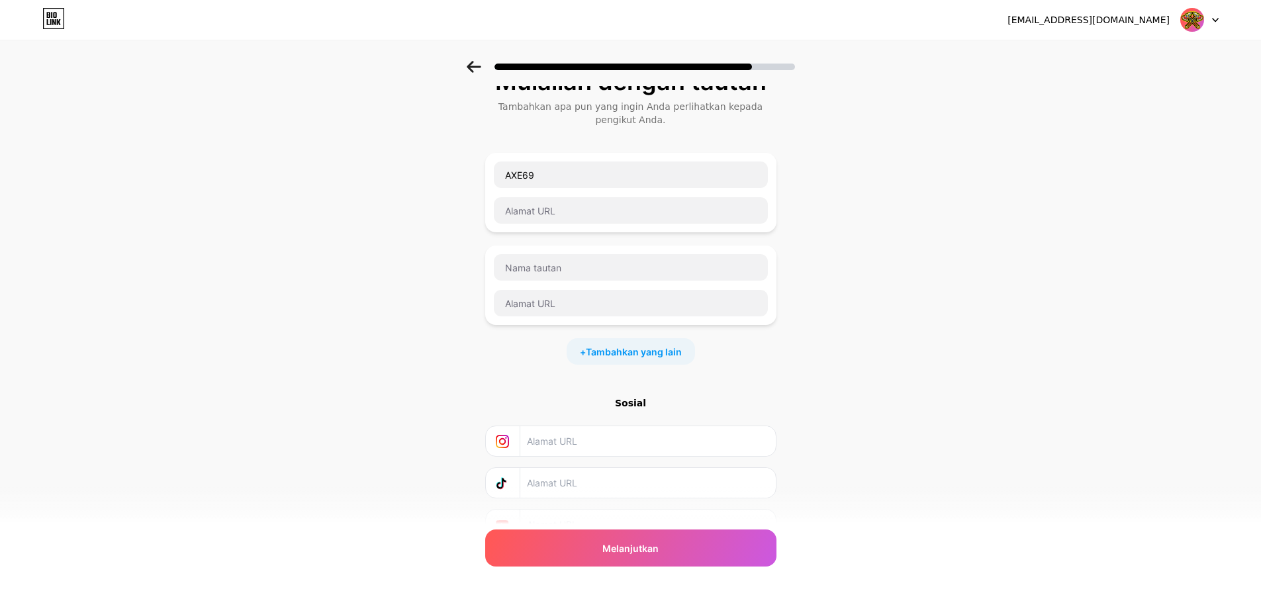
click at [966, 223] on div "Mulailah dengan tautan Tambahkan apa pun yang ingin Anda perlihatkan kepada pen…" at bounding box center [630, 320] width 1261 height 571
click at [565, 172] on input "AXE69" at bounding box center [631, 175] width 274 height 26
click at [875, 183] on div "Mulailah dengan tautan Tambahkan apa pun yang ingin Anda perlihatkan kepada pen…" at bounding box center [630, 320] width 1261 height 571
click at [549, 175] on input "text" at bounding box center [631, 175] width 274 height 26
click at [572, 292] on input "text" at bounding box center [631, 303] width 274 height 26
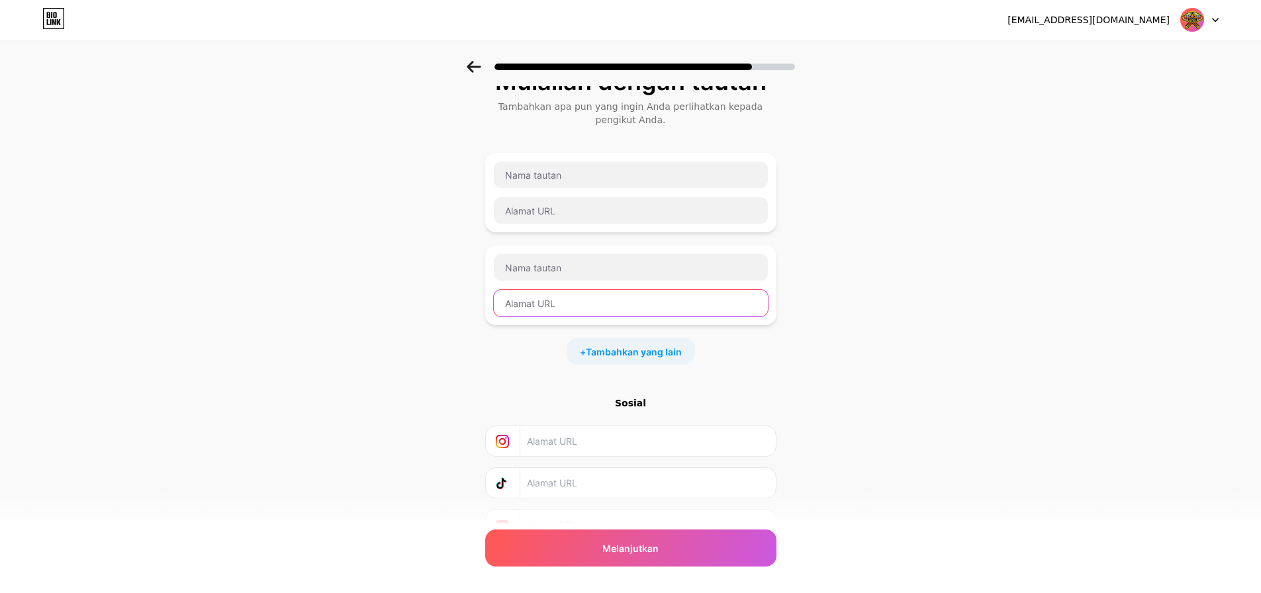
paste input "[URL][DOMAIN_NAME]"
type input "[URL][DOMAIN_NAME]"
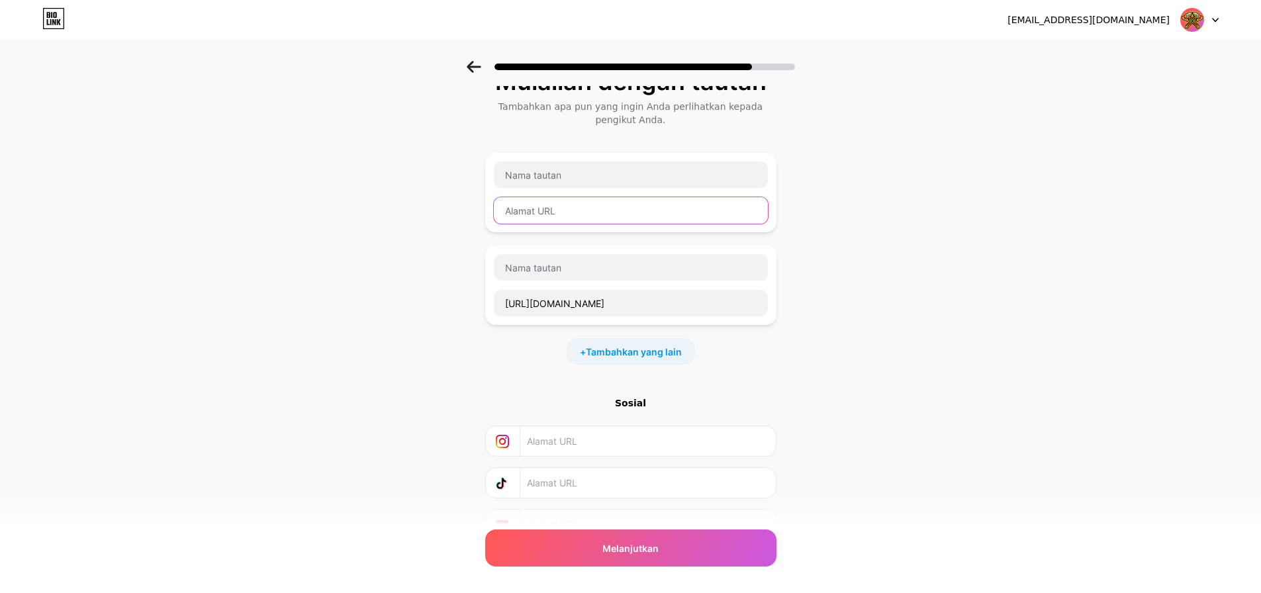
click at [580, 215] on input "text" at bounding box center [631, 210] width 274 height 26
paste input "[URL][DOMAIN_NAME]"
type input "[URL][DOMAIN_NAME]"
click at [663, 355] on font "Tambahkan yang lain" at bounding box center [634, 351] width 96 height 11
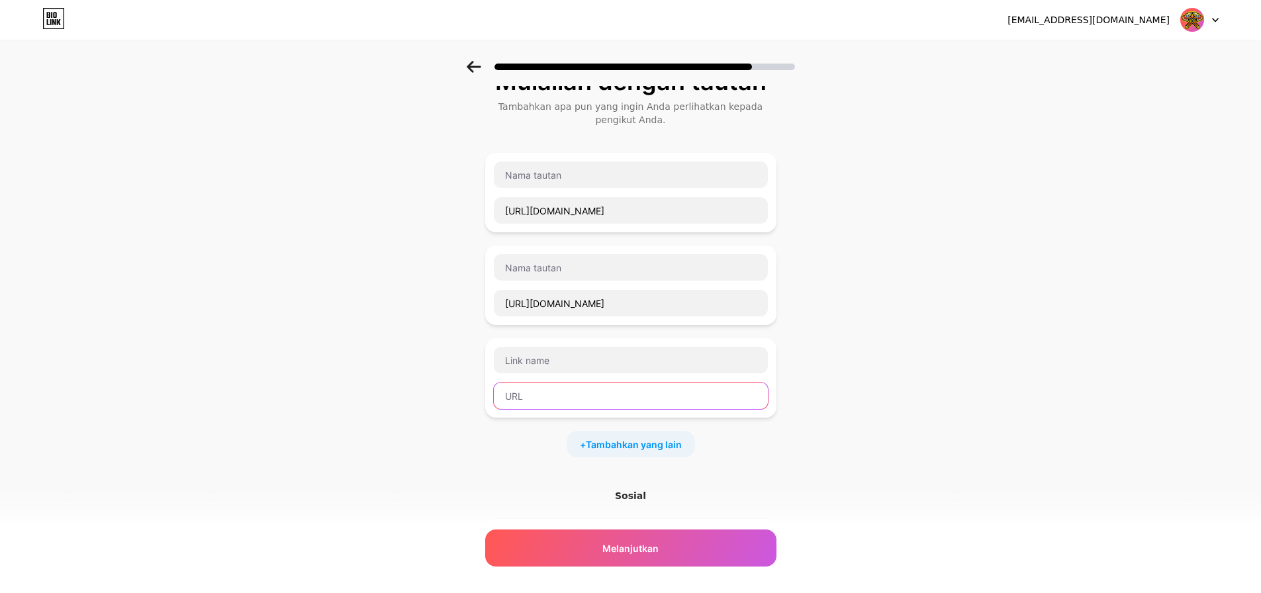
click at [584, 389] on input "text" at bounding box center [631, 396] width 274 height 26
paste input "[URL][DOMAIN_NAME]"
type input "[URL][DOMAIN_NAME]"
click at [640, 445] on font "Tambahkan yang lain" at bounding box center [634, 444] width 96 height 11
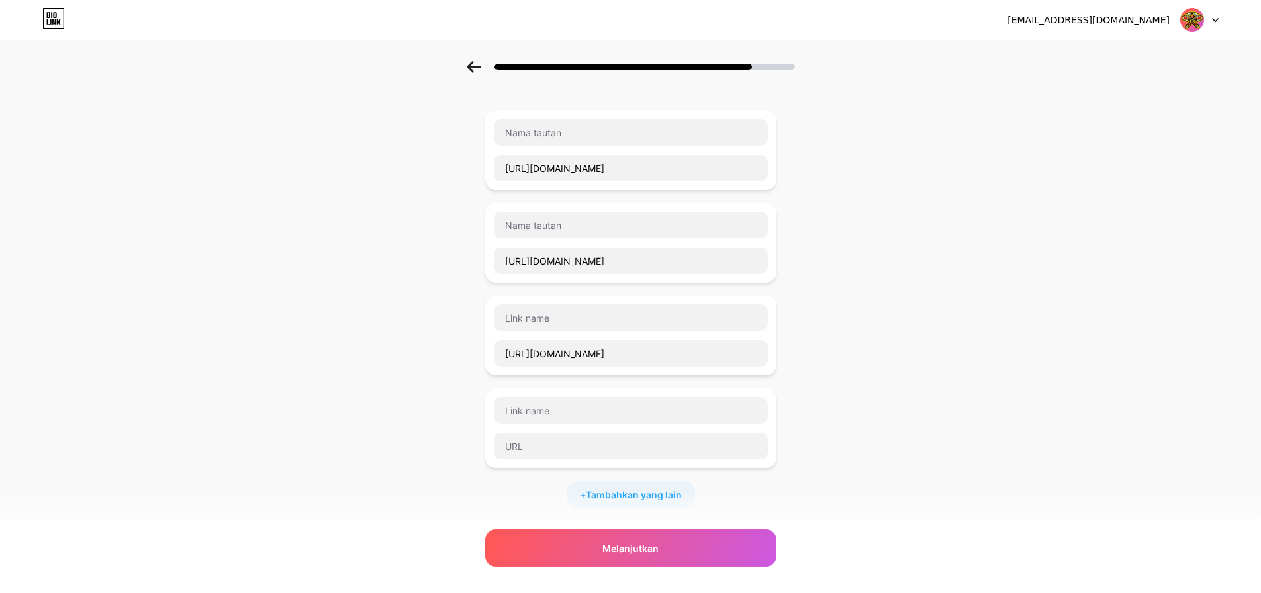
scroll to position [92, 0]
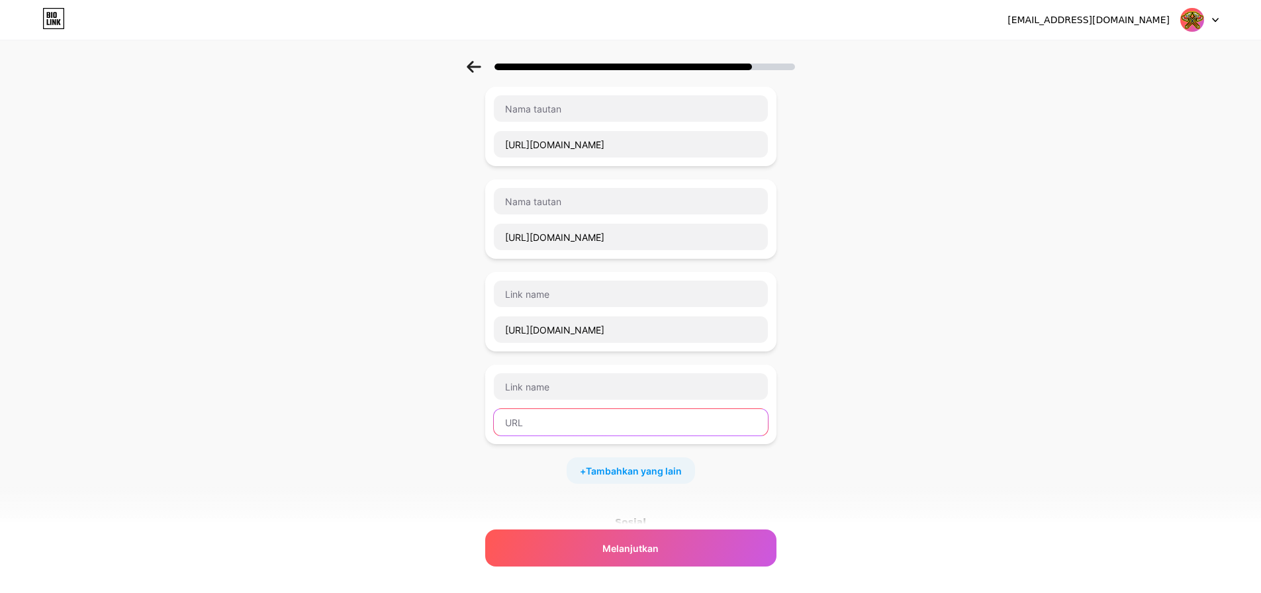
click at [598, 415] on input "text" at bounding box center [631, 422] width 274 height 26
paste input "[URL][DOMAIN_NAME]"
type input "[URL][DOMAIN_NAME]"
click at [592, 387] on input "text" at bounding box center [631, 386] width 274 height 26
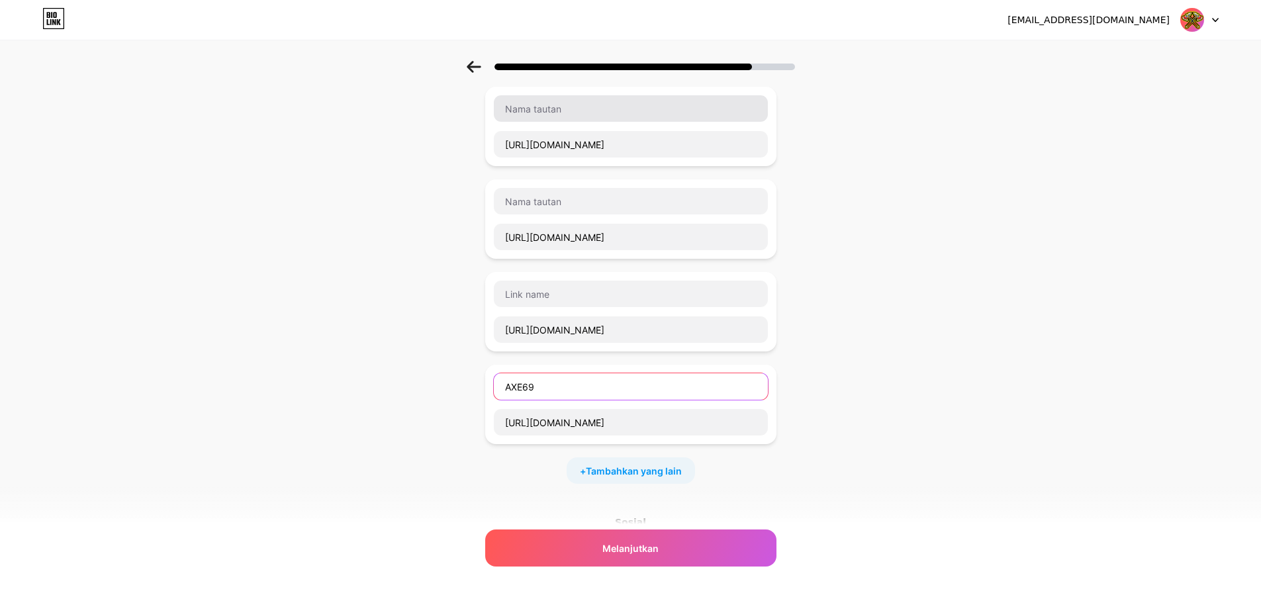
type input "AXE69"
click at [569, 109] on input "text" at bounding box center [631, 108] width 274 height 26
click at [518, 118] on input "AXE69 DAFTAR" at bounding box center [631, 108] width 274 height 26
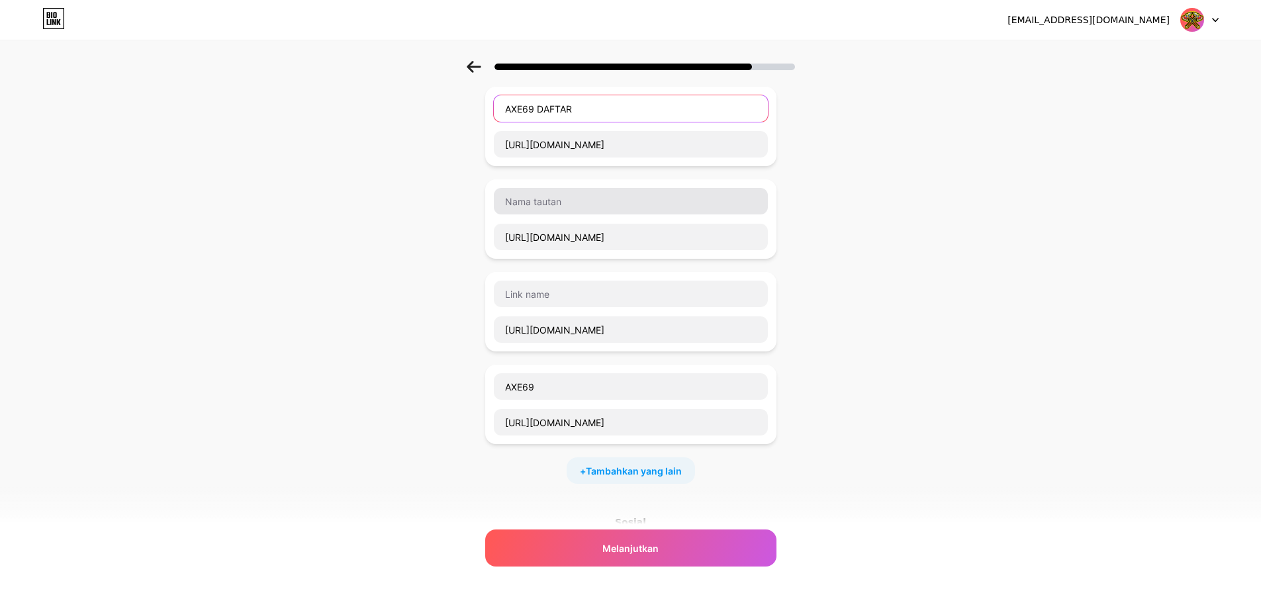
type input "AXE69 DAFTAR"
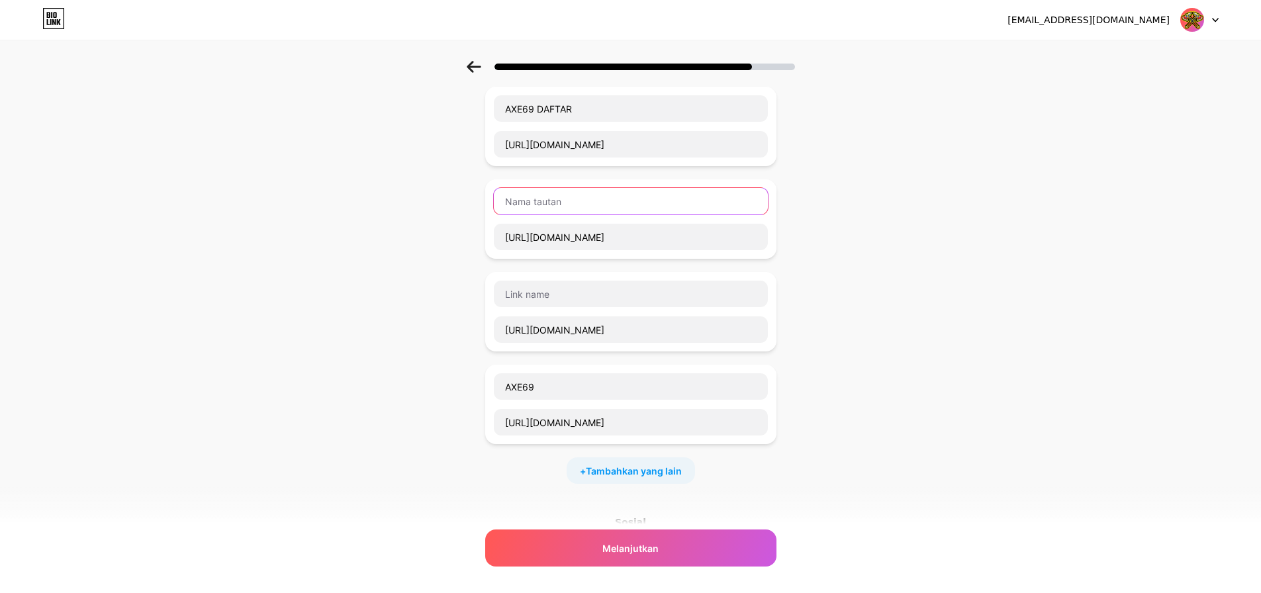
click at [549, 193] on input "text" at bounding box center [631, 201] width 274 height 26
paste input "AXE69"
click at [557, 205] on input "AXE69 Login" at bounding box center [631, 201] width 274 height 26
type input "AXE69 LOGIN"
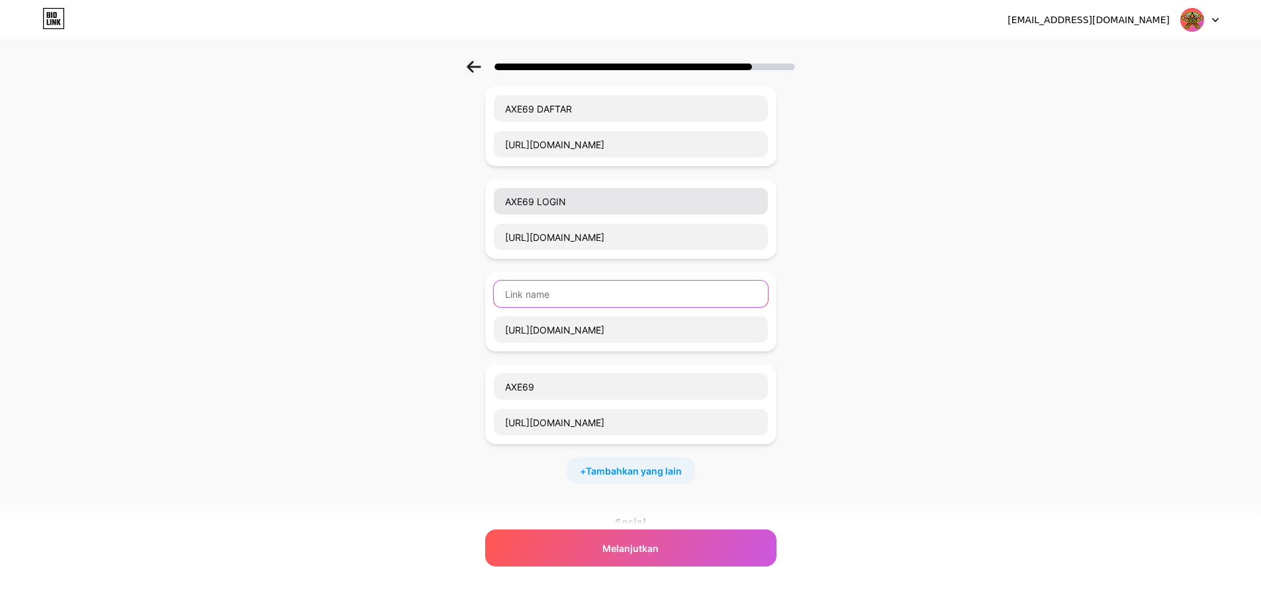
paste input "AXE69"
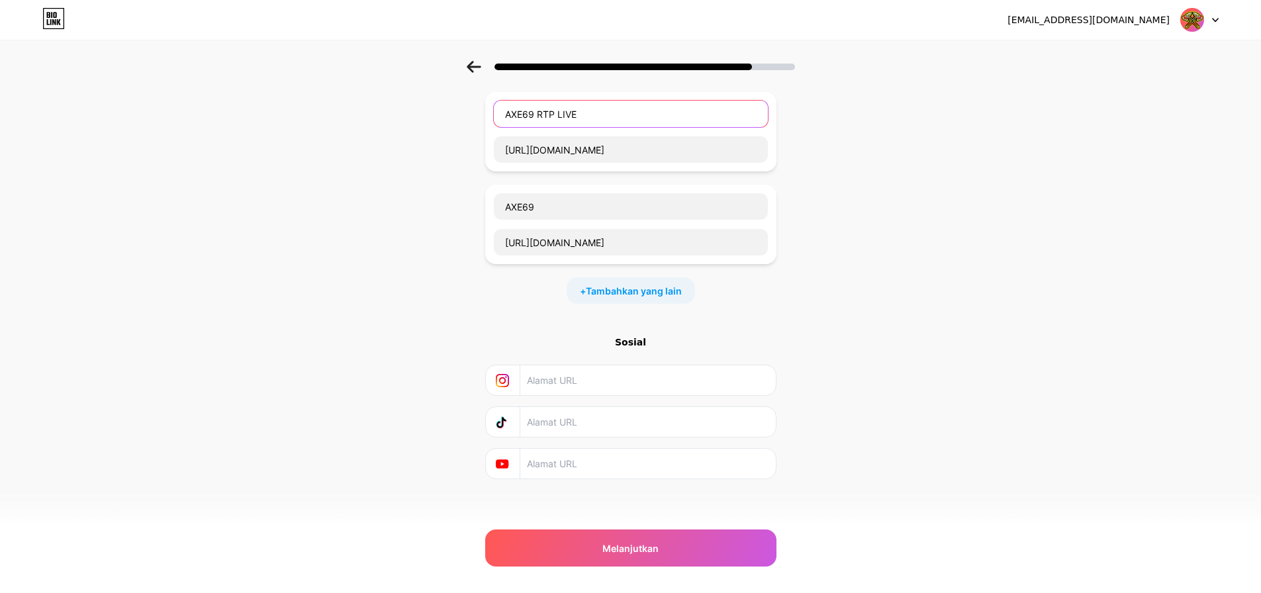
scroll to position [277, 0]
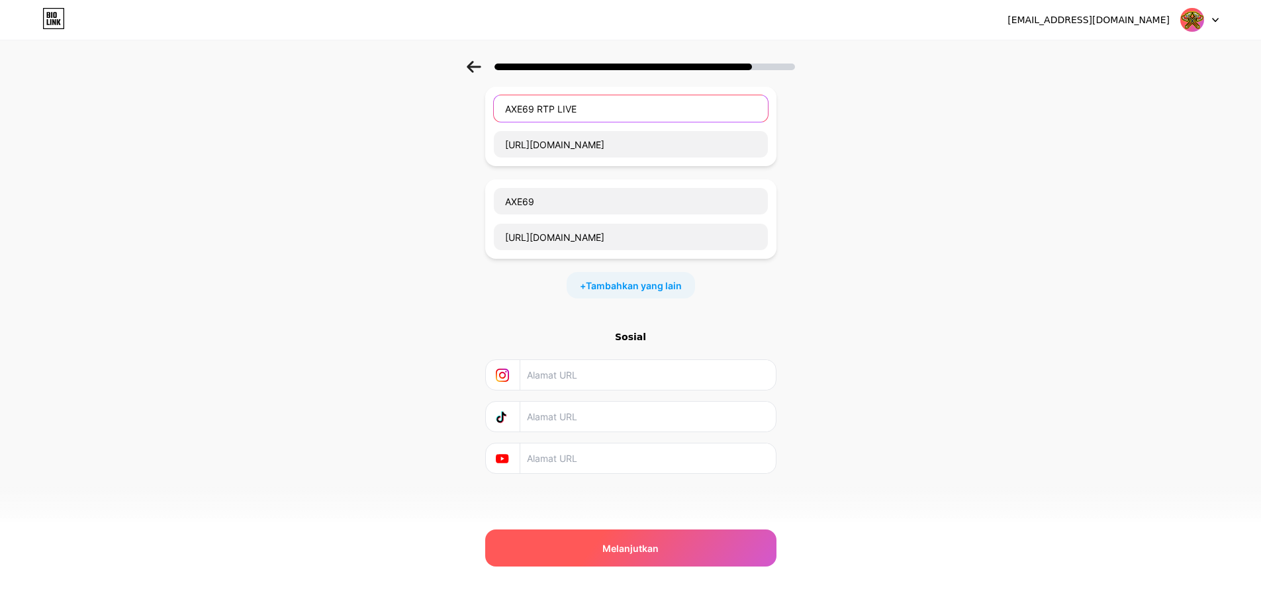
type input "AXE69 RTP LIVE"
click at [646, 541] on span "Melanjutkan" at bounding box center [630, 548] width 56 height 14
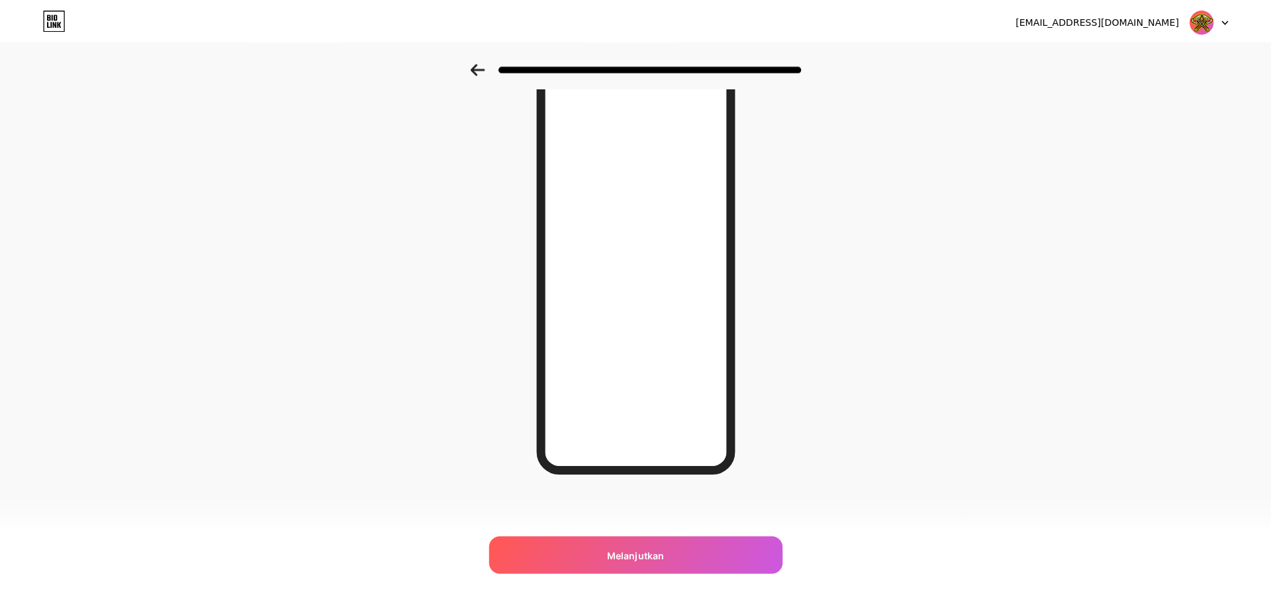
scroll to position [0, 0]
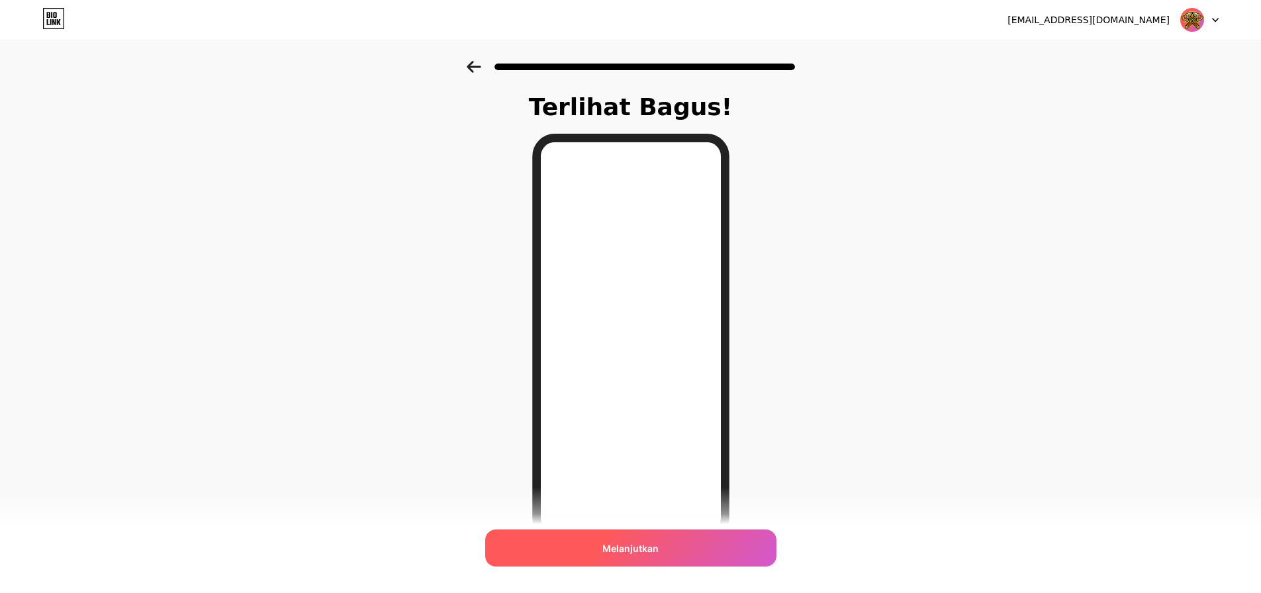
click at [667, 549] on div "Melanjutkan" at bounding box center [630, 548] width 291 height 37
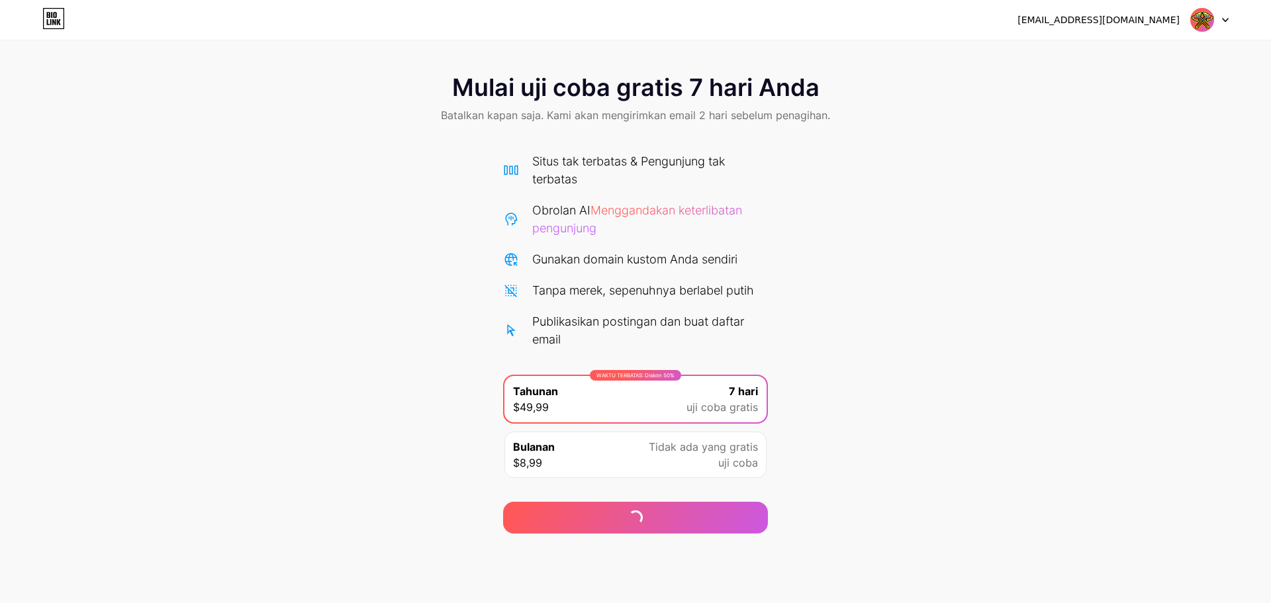
click at [832, 350] on div "Mulai uji coba gratis 7 hari Anda Batalkan kapan saja. Kami akan mengirimkan em…" at bounding box center [635, 297] width 1271 height 473
click at [831, 377] on div "Mulai uji coba gratis 7 hari Anda Batalkan kapan saja. Kami akan mengirimkan em…" at bounding box center [635, 297] width 1271 height 473
click at [793, 425] on div "Mulai uji coba gratis 7 hari Anda Batalkan kapan saja. Kami akan mengirimkan em…" at bounding box center [635, 297] width 1271 height 473
click at [469, 85] on font "Mulai uji coba gratis 7 hari Anda" at bounding box center [635, 87] width 367 height 29
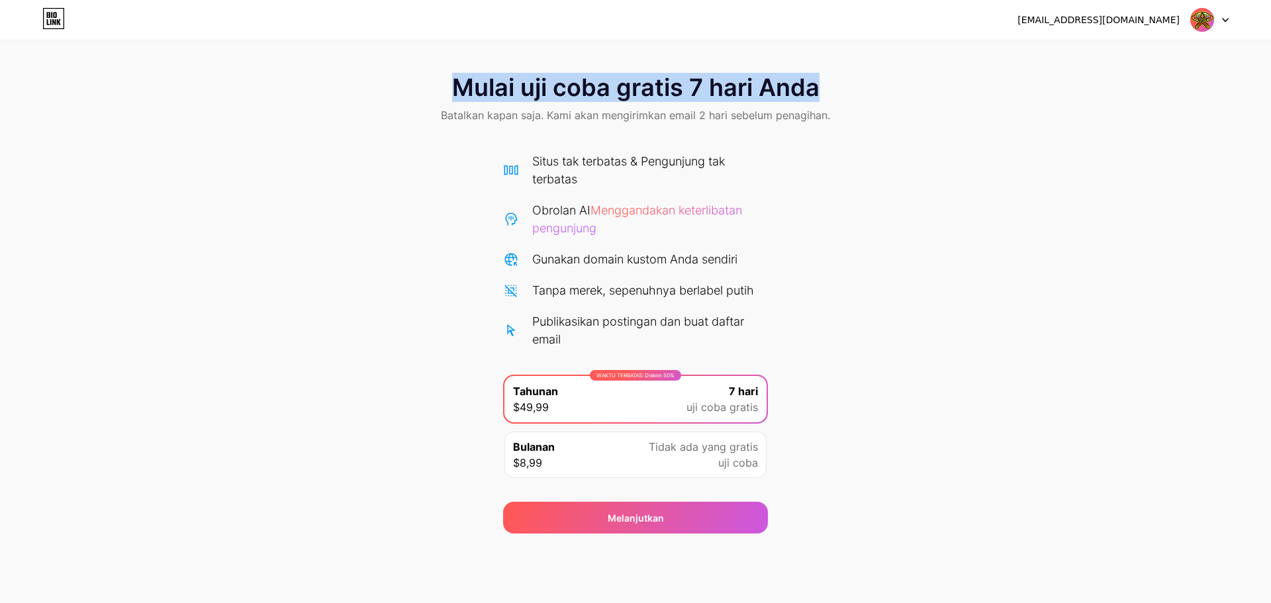
drag, startPoint x: 469, startPoint y: 85, endPoint x: 794, endPoint y: 93, distance: 325.1
click at [792, 93] on font "Mulai uji coba gratis 7 hari Anda" at bounding box center [635, 87] width 367 height 29
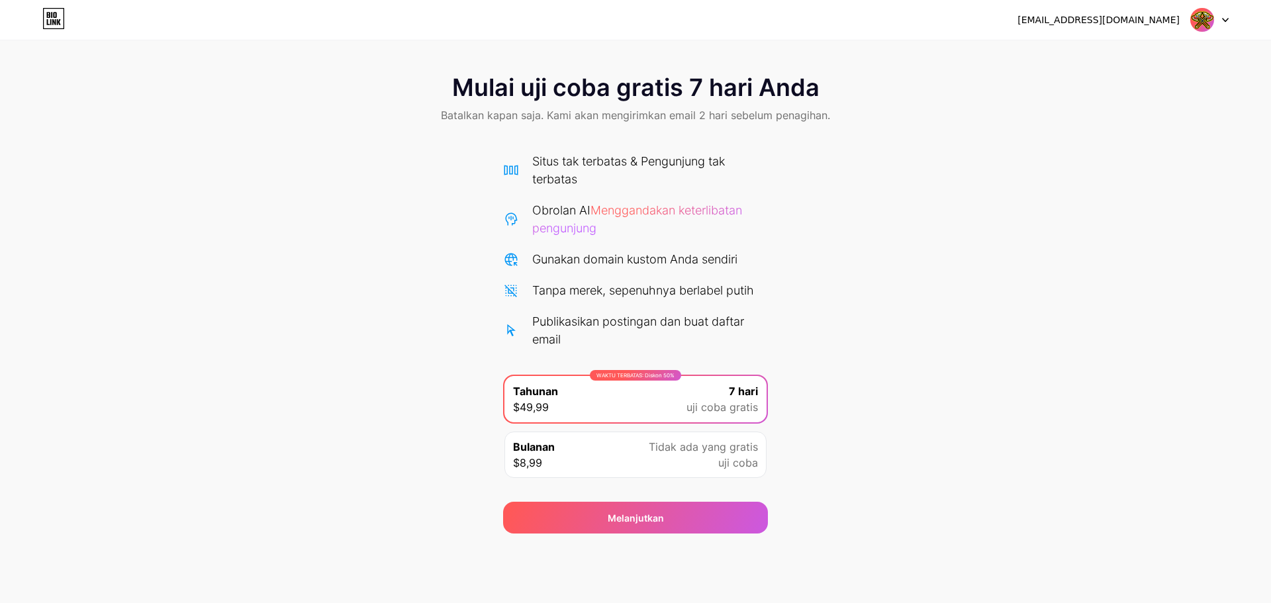
click at [845, 176] on div "Mulai uji coba gratis 7 hari Anda Batalkan kapan saja. Kami akan mengirimkan em…" at bounding box center [635, 297] width 1271 height 473
click at [651, 209] on font "Menggandakan keterlibatan pengunjung" at bounding box center [637, 219] width 210 height 32
click at [589, 271] on div "Situs tak terbatas & Pengunjung tak terbatas Obrolan AI Menggandakan keterlibat…" at bounding box center [635, 250] width 265 height 196
click at [820, 460] on div "Mulai uji coba gratis 7 hari Anda Batalkan kapan saja. Kami akan mengirimkan em…" at bounding box center [635, 297] width 1271 height 473
click at [752, 465] on font "uji coba" at bounding box center [738, 462] width 40 height 13
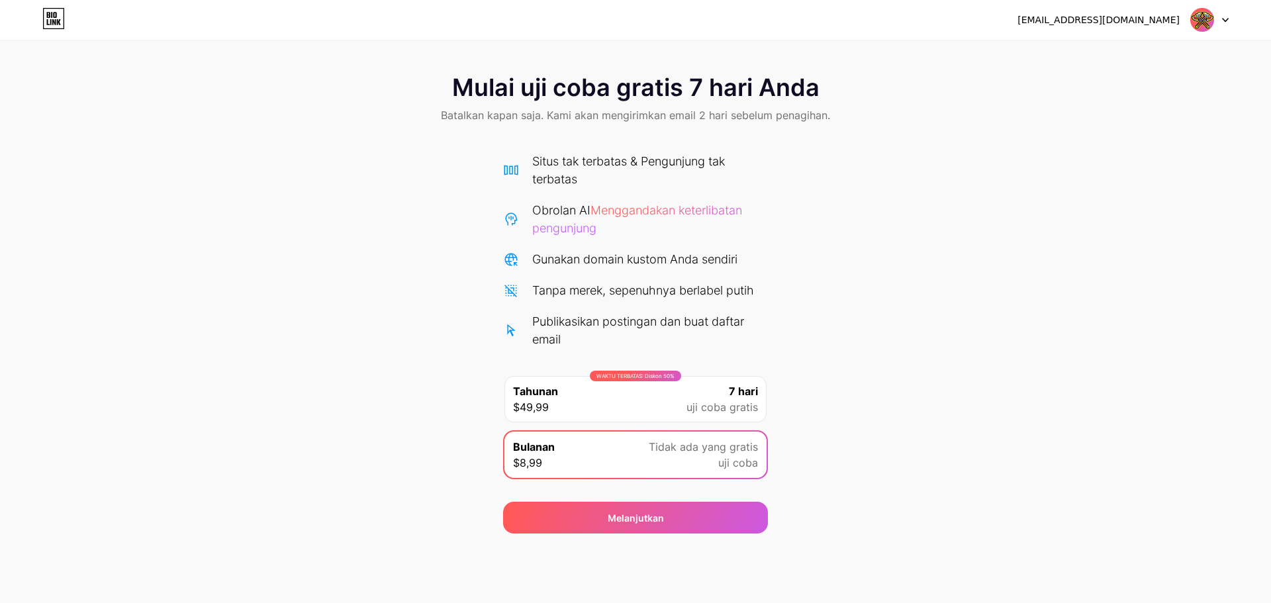
click at [733, 408] on font "uji coba gratis" at bounding box center [721, 406] width 71 height 13
click at [706, 309] on div "Situs tak terbatas & Pengunjung tak terbatas Obrolan AI Menggandakan keterlibat…" at bounding box center [635, 250] width 265 height 196
click at [812, 176] on div "Mulai uji coba gratis 7 hari Anda Batalkan kapan saja. Kami akan mengirimkan em…" at bounding box center [635, 297] width 1271 height 473
click at [1229, 18] on div "[EMAIL_ADDRESS][DOMAIN_NAME] Keluar" at bounding box center [635, 20] width 1271 height 24
click at [1220, 20] on div at bounding box center [1209, 20] width 38 height 24
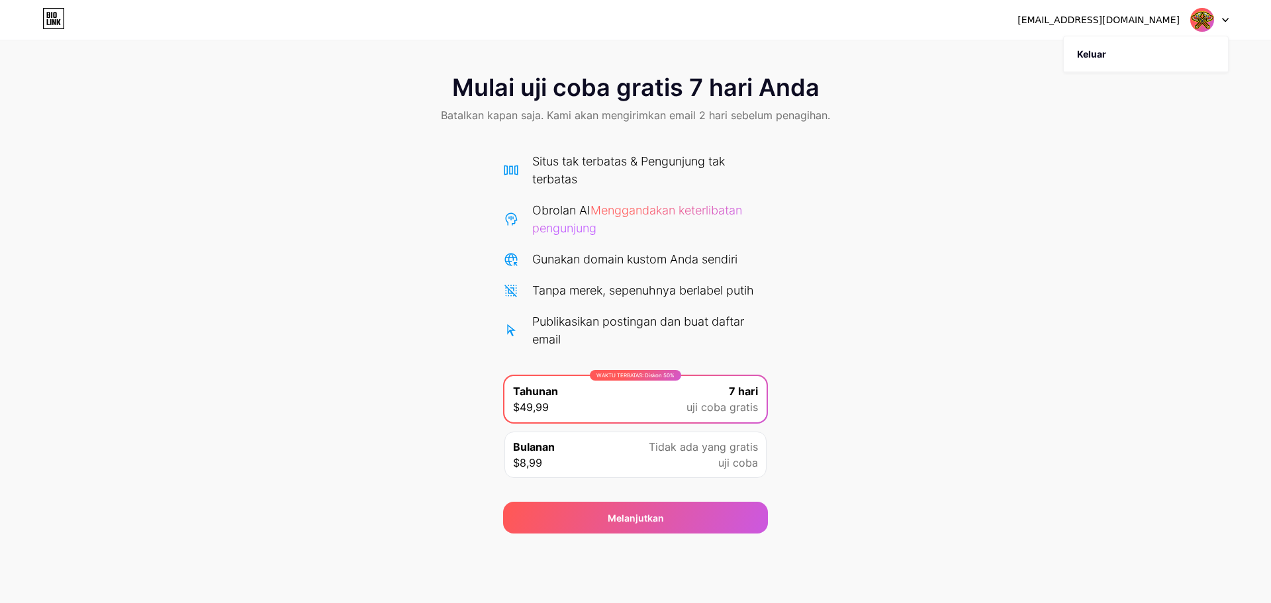
click at [54, 16] on icon at bounding box center [54, 15] width 3 height 6
